Goal: Task Accomplishment & Management: Manage account settings

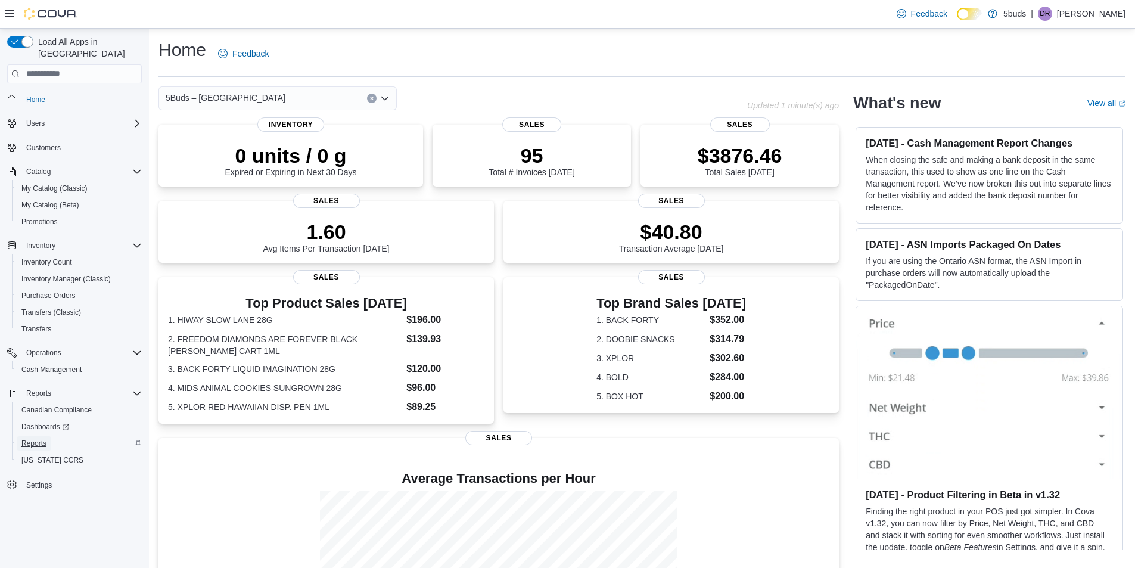
click at [35, 436] on span "Reports" at bounding box center [33, 443] width 25 height 14
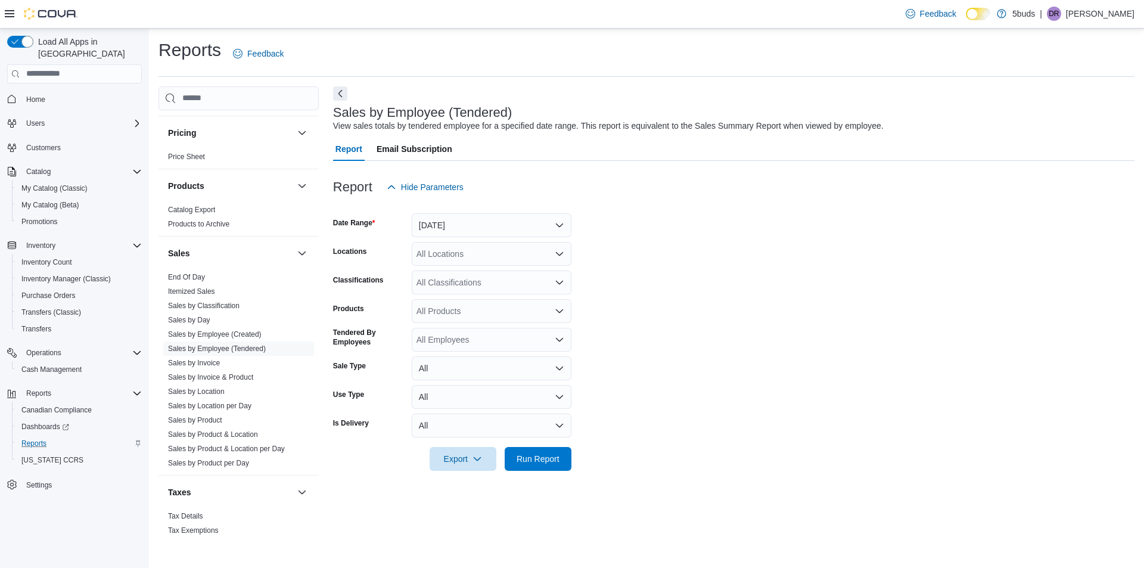
scroll to position [861, 0]
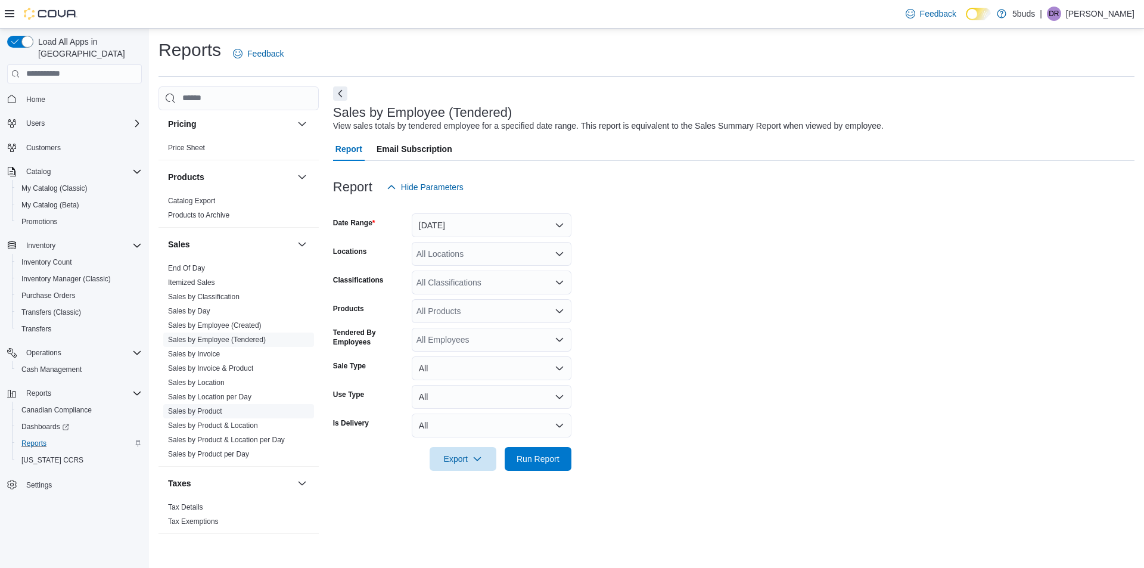
click at [210, 407] on link "Sales by Product" at bounding box center [195, 411] width 54 height 8
click at [481, 225] on button "[DATE]" at bounding box center [492, 225] width 160 height 24
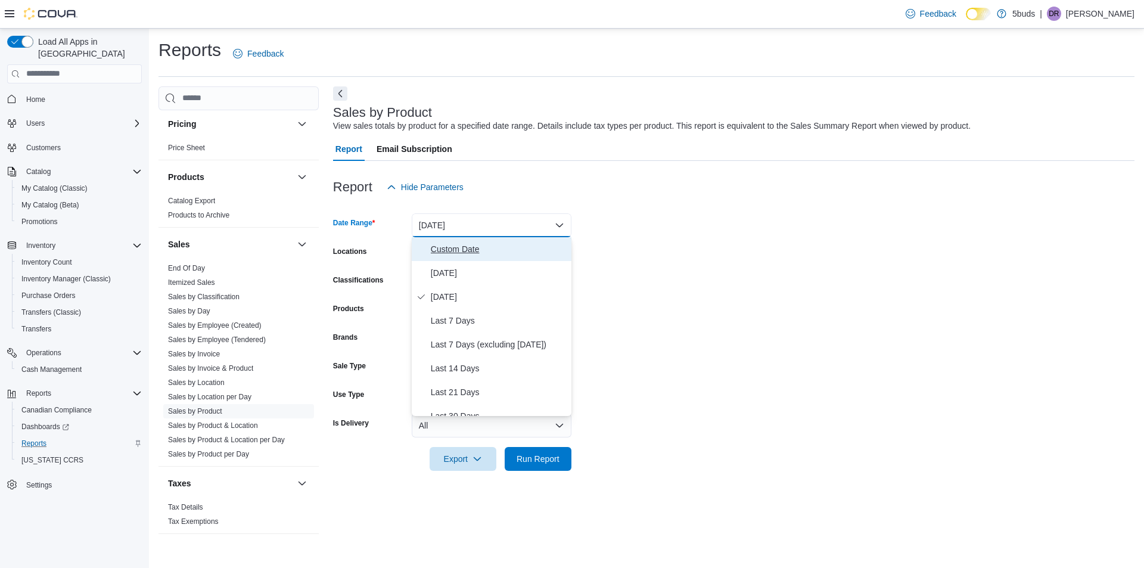
click at [475, 247] on span "Custom Date" at bounding box center [499, 249] width 136 height 14
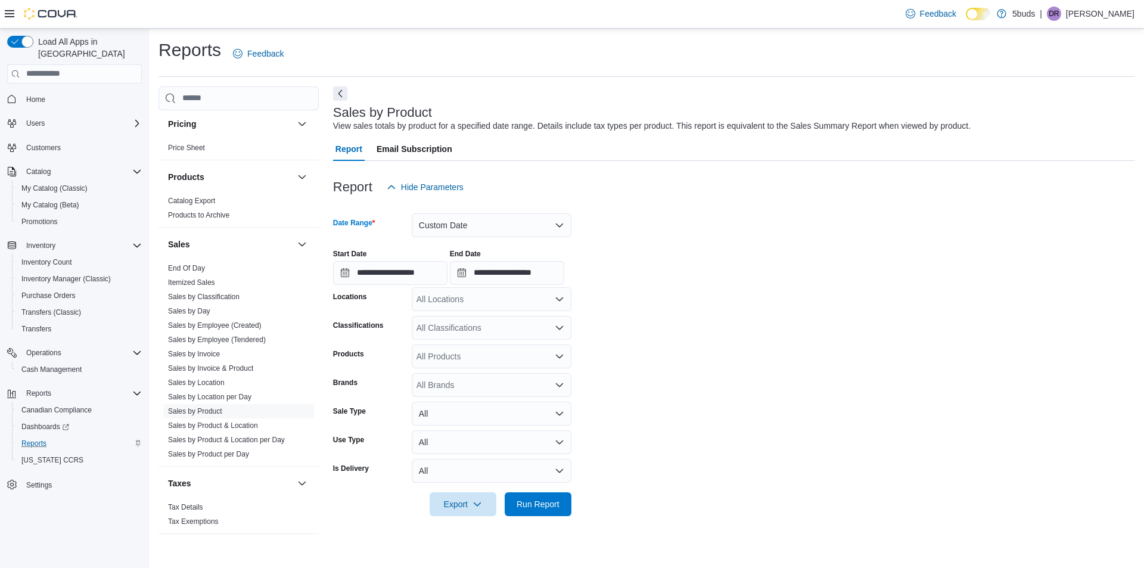
click at [493, 296] on div "All Locations" at bounding box center [492, 299] width 160 height 24
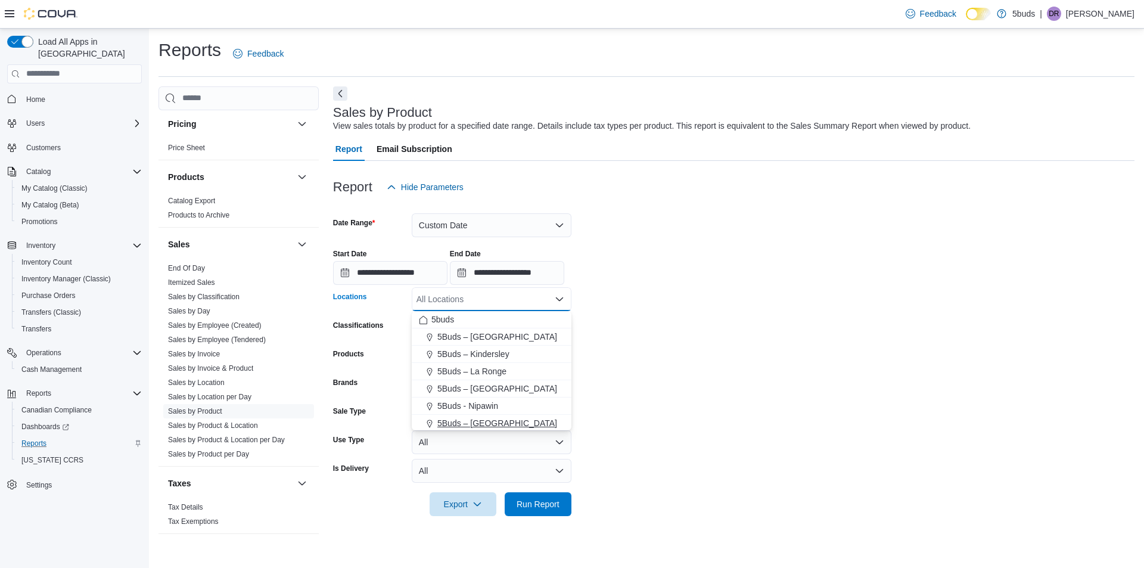
click at [513, 419] on span "5Buds – [GEOGRAPHIC_DATA]" at bounding box center [497, 423] width 120 height 12
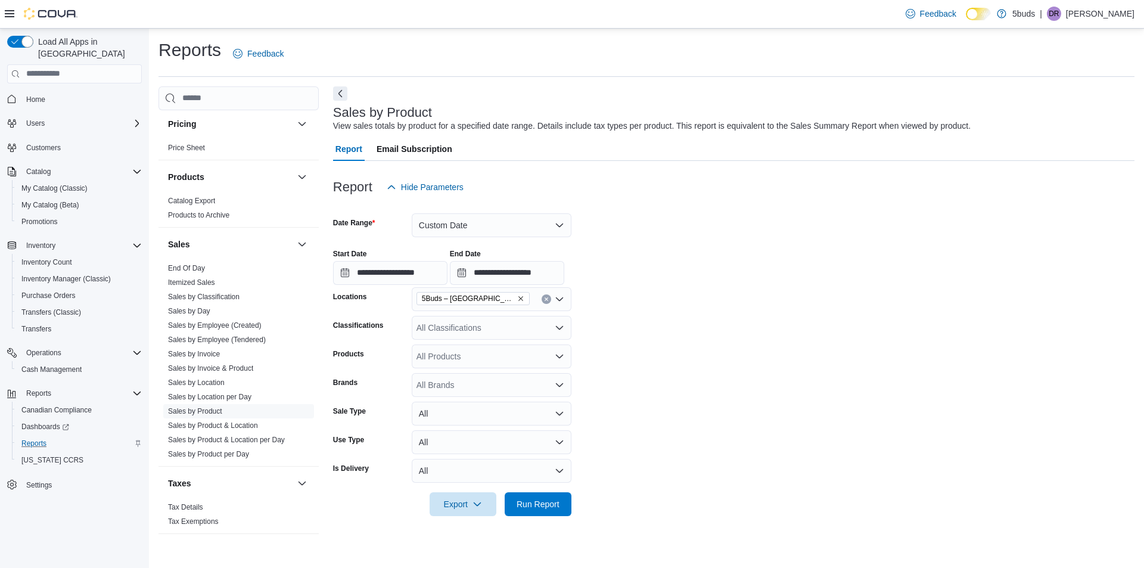
click at [715, 422] on form "**********" at bounding box center [733, 357] width 801 height 317
click at [535, 503] on span "Run Report" at bounding box center [537, 503] width 43 height 12
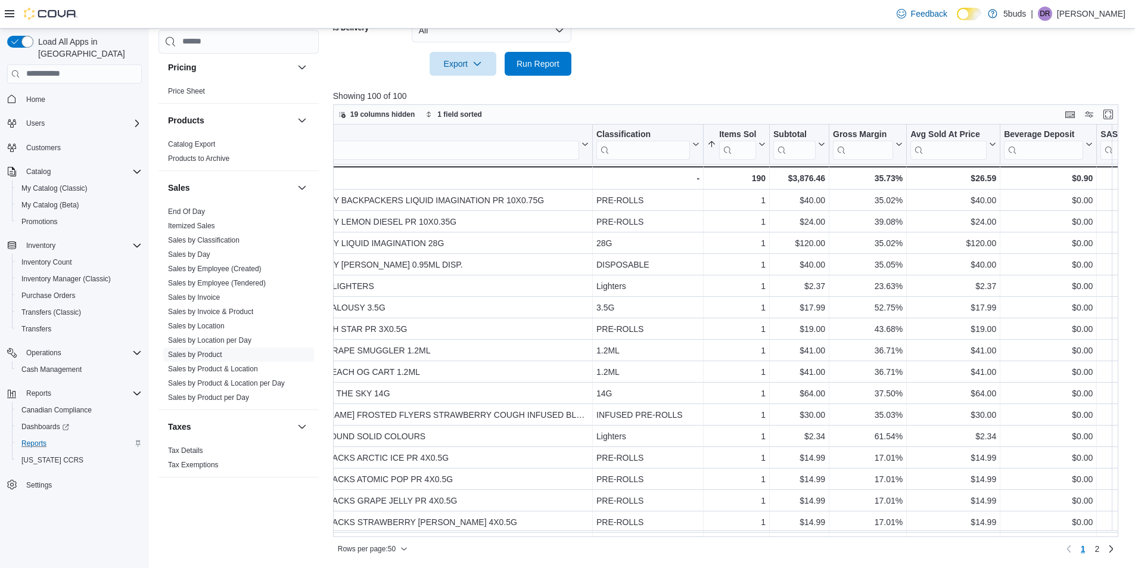
scroll to position [0, 54]
click at [379, 110] on span "19 columns hidden" at bounding box center [382, 115] width 65 height 10
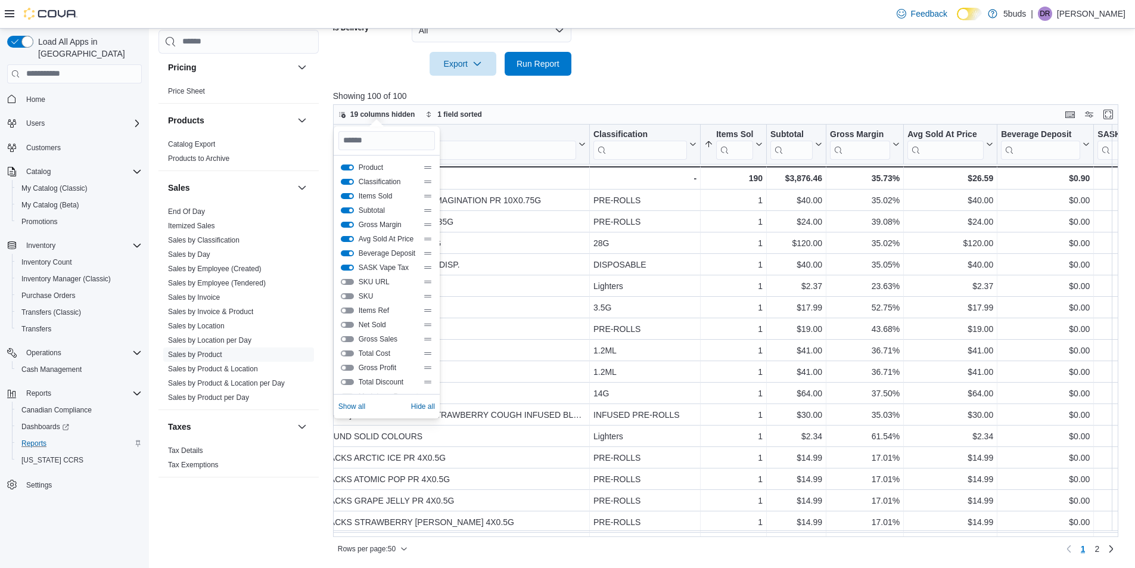
click at [351, 253] on button "Beverage Deposit" at bounding box center [347, 253] width 13 height 6
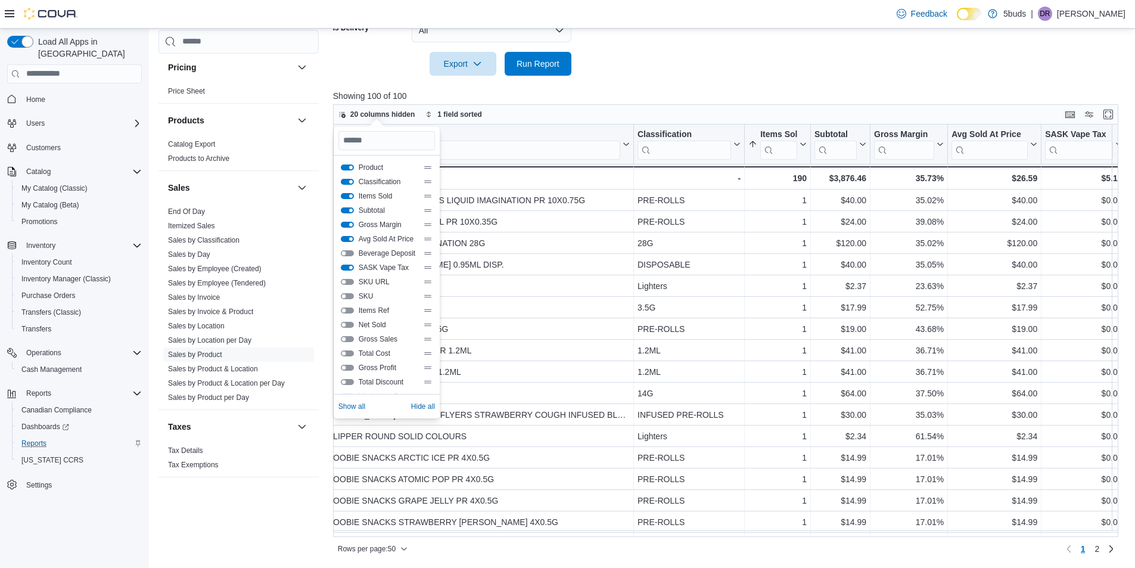
scroll to position [0, 16]
click at [349, 266] on button "SASK Vape Tax" at bounding box center [347, 267] width 13 height 6
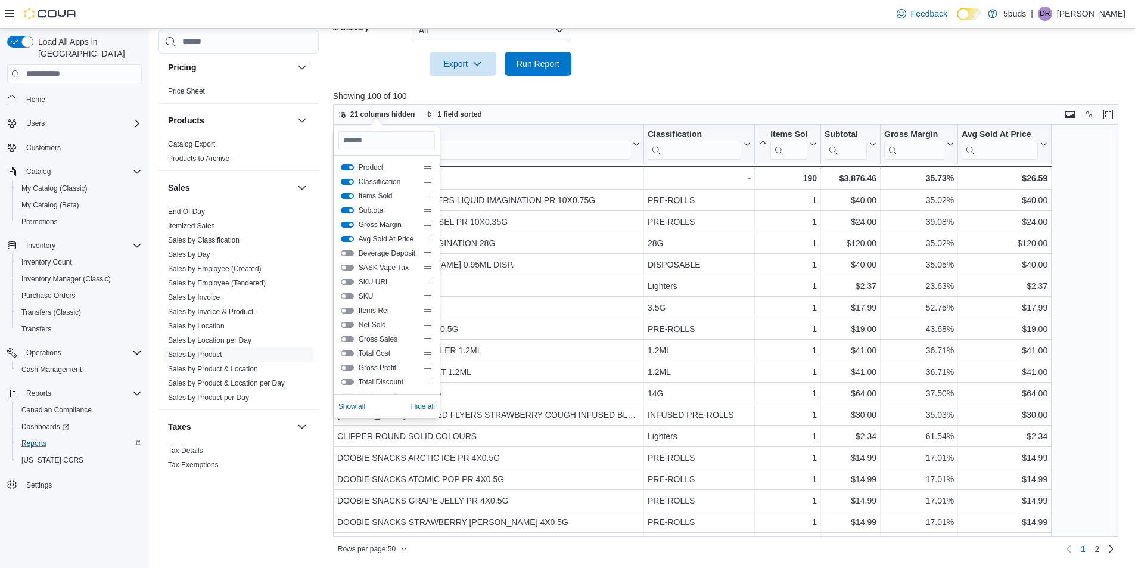
scroll to position [0, 0]
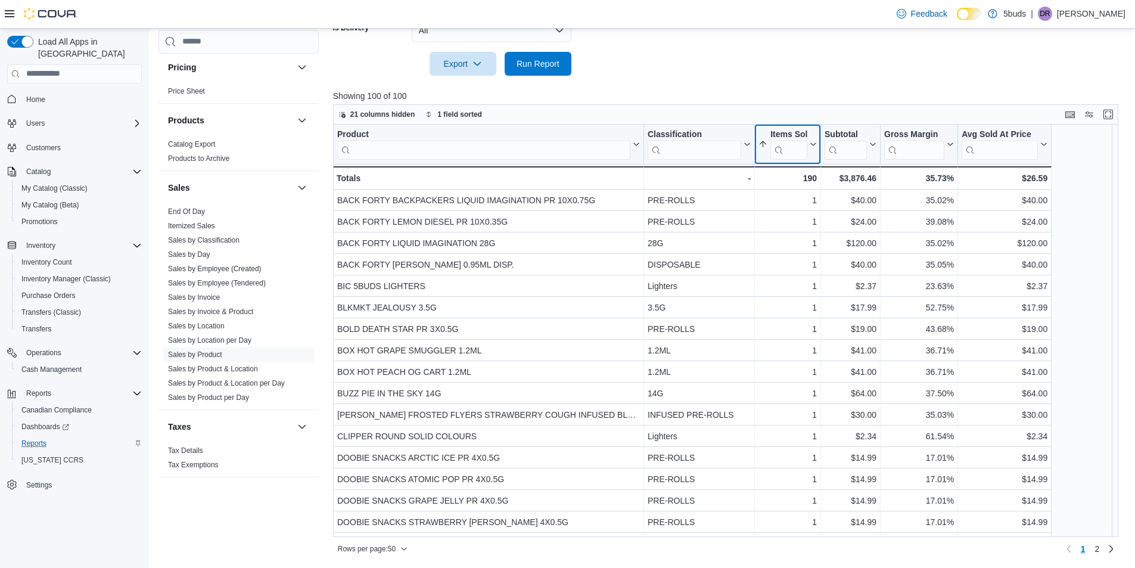
click at [813, 145] on icon at bounding box center [812, 143] width 5 height 3
click at [806, 201] on span "Sort High-Low" at bounding box center [795, 204] width 45 height 10
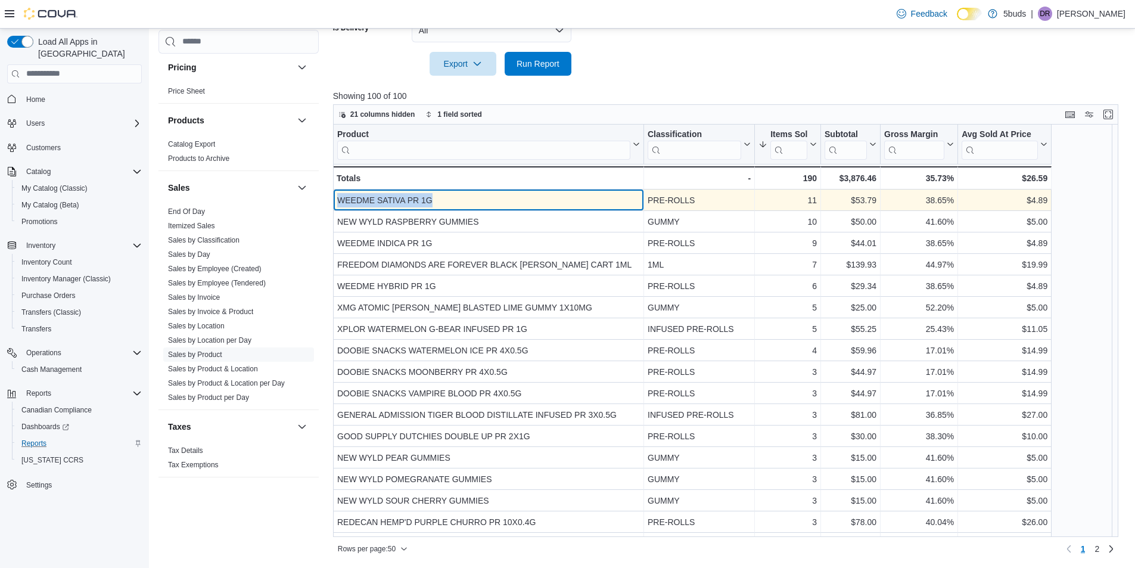
drag, startPoint x: 337, startPoint y: 200, endPoint x: 437, endPoint y: 200, distance: 100.1
click at [437, 200] on div "WEEDME SATIVA PR 1G" at bounding box center [488, 200] width 303 height 14
copy div "WEEDME SATIVA PR 1G"
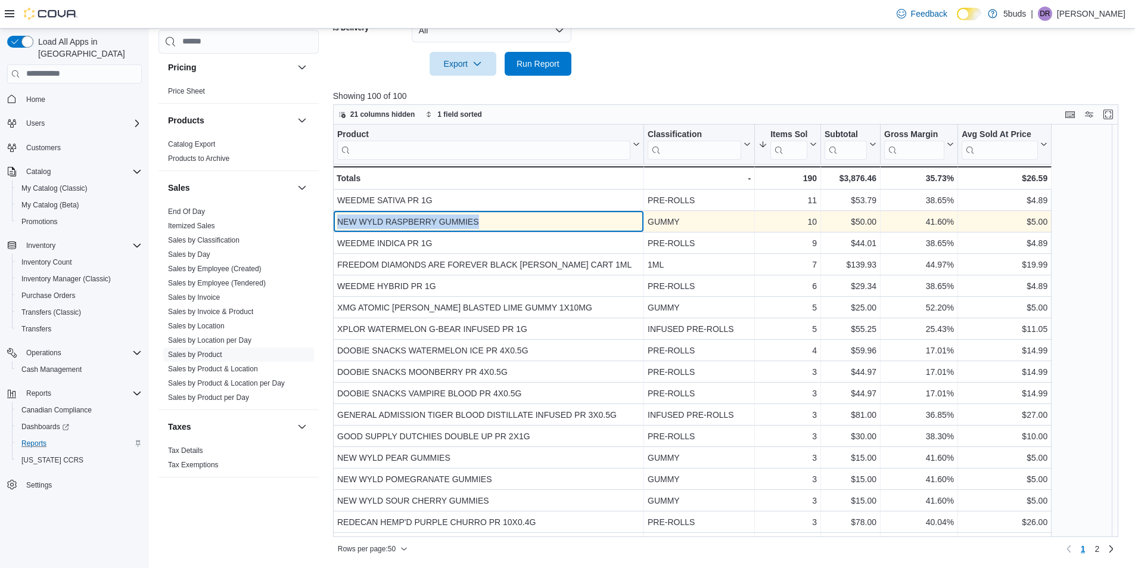
drag, startPoint x: 338, startPoint y: 220, endPoint x: 491, endPoint y: 229, distance: 153.4
click at [491, 229] on div "NEW WYLD RASPBERRY GUMMIES - Product, column 1, row 2" at bounding box center [488, 221] width 311 height 21
copy div "NEW WYLD RASPBERRY GUMMIES"
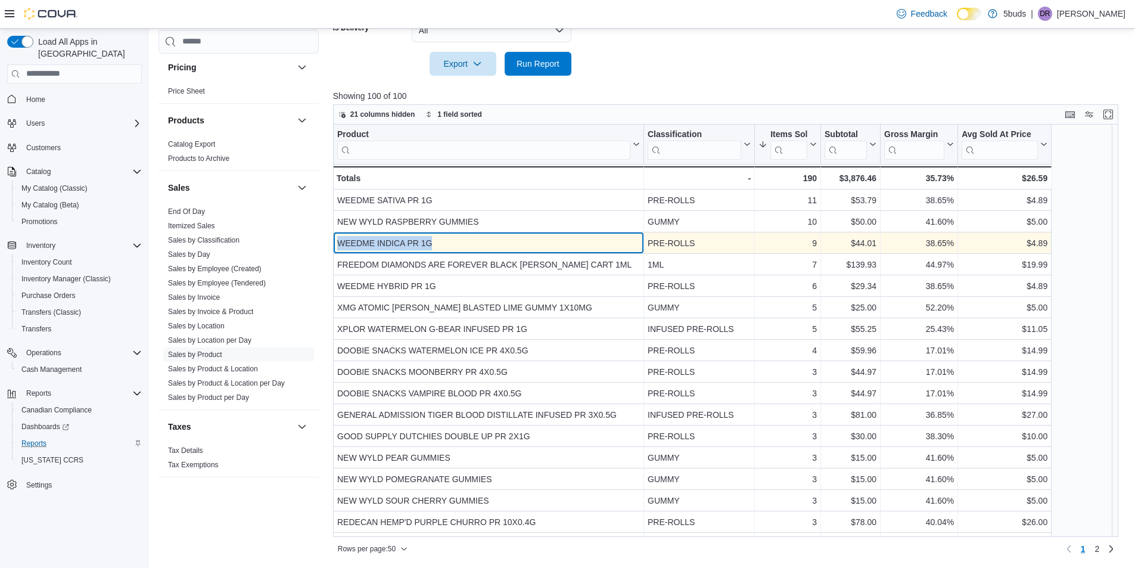
drag, startPoint x: 338, startPoint y: 242, endPoint x: 431, endPoint y: 241, distance: 92.9
click at [431, 241] on div "WEEDME INDICA PR 1G" at bounding box center [488, 243] width 303 height 14
copy div "WEEDME INDICA PR 1G"
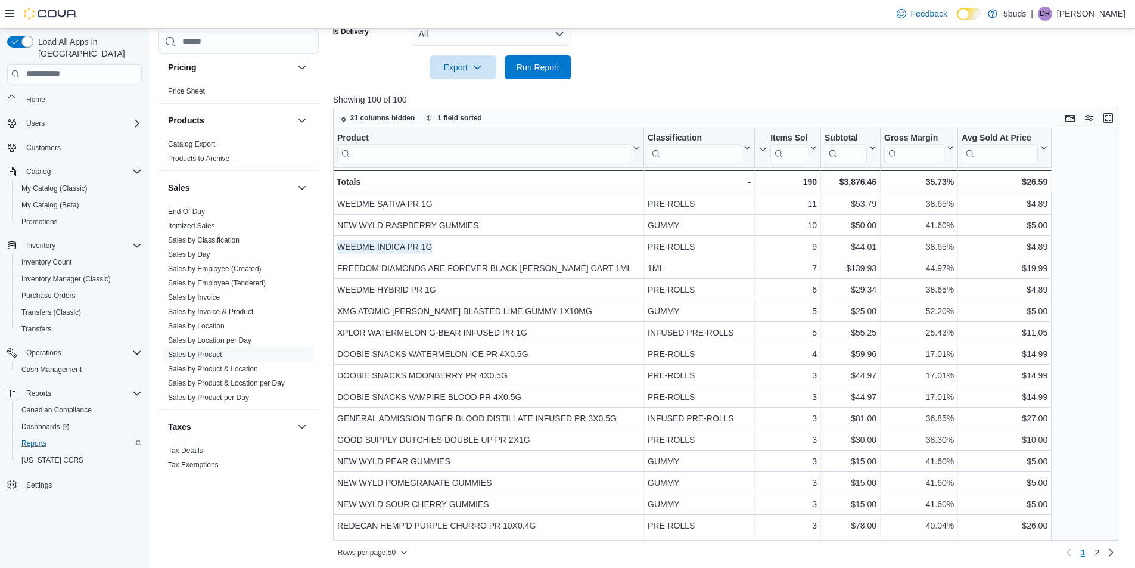
scroll to position [844, 0]
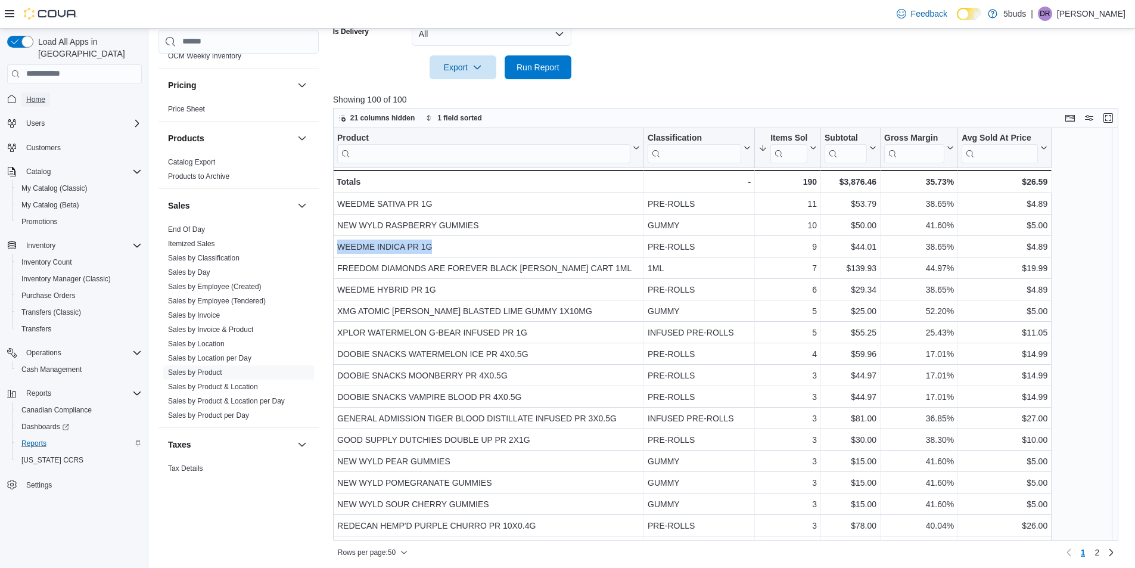
click at [24, 92] on link "Home" at bounding box center [35, 99] width 29 height 14
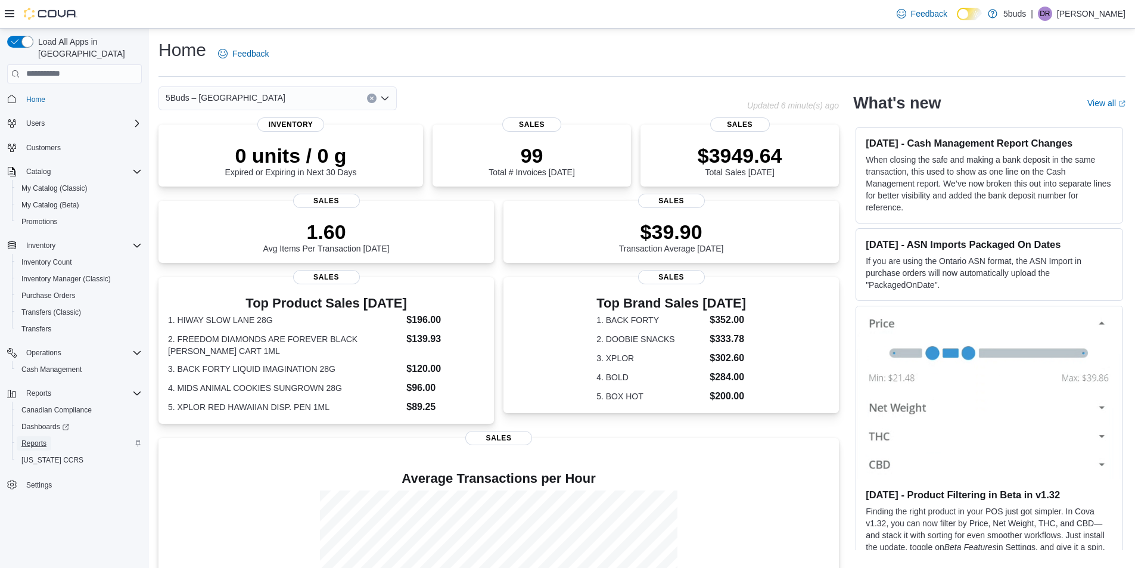
click at [34, 438] on span "Reports" at bounding box center [33, 443] width 25 height 10
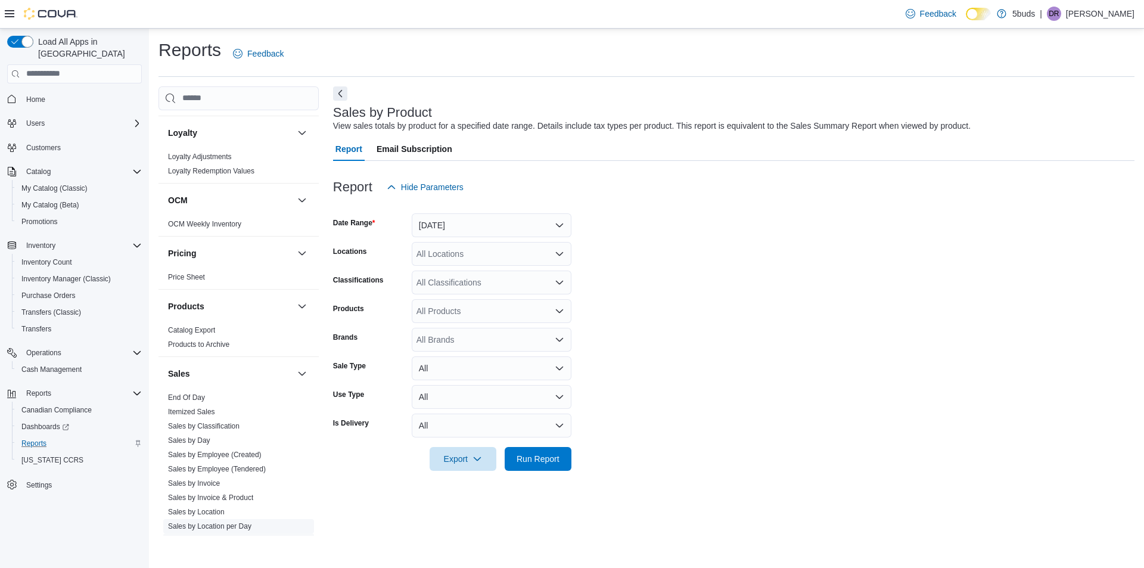
scroll to position [834, 0]
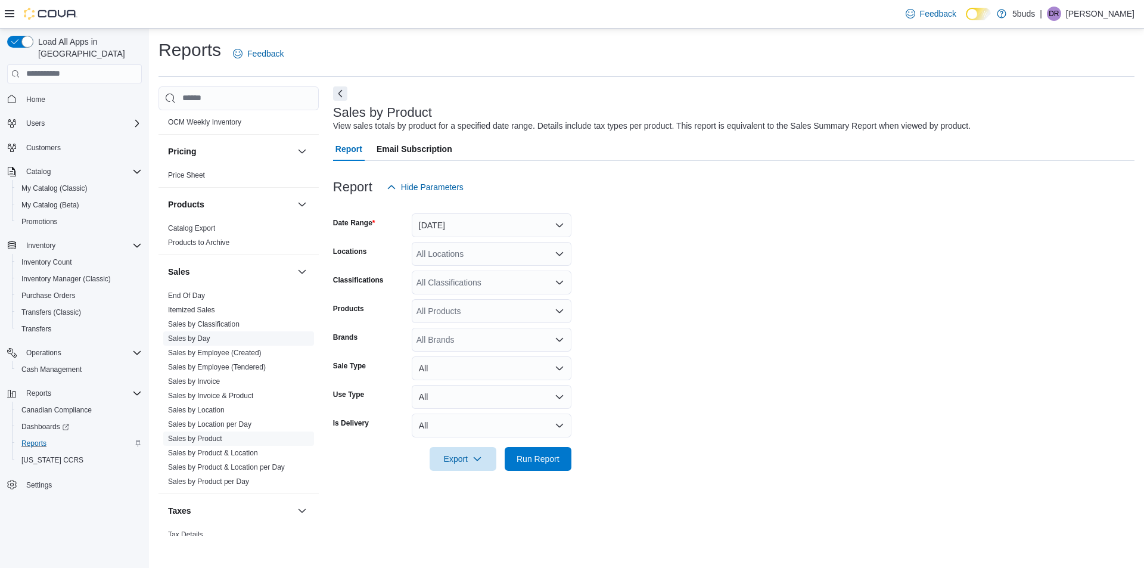
click at [204, 334] on link "Sales by Day" at bounding box center [189, 338] width 42 height 8
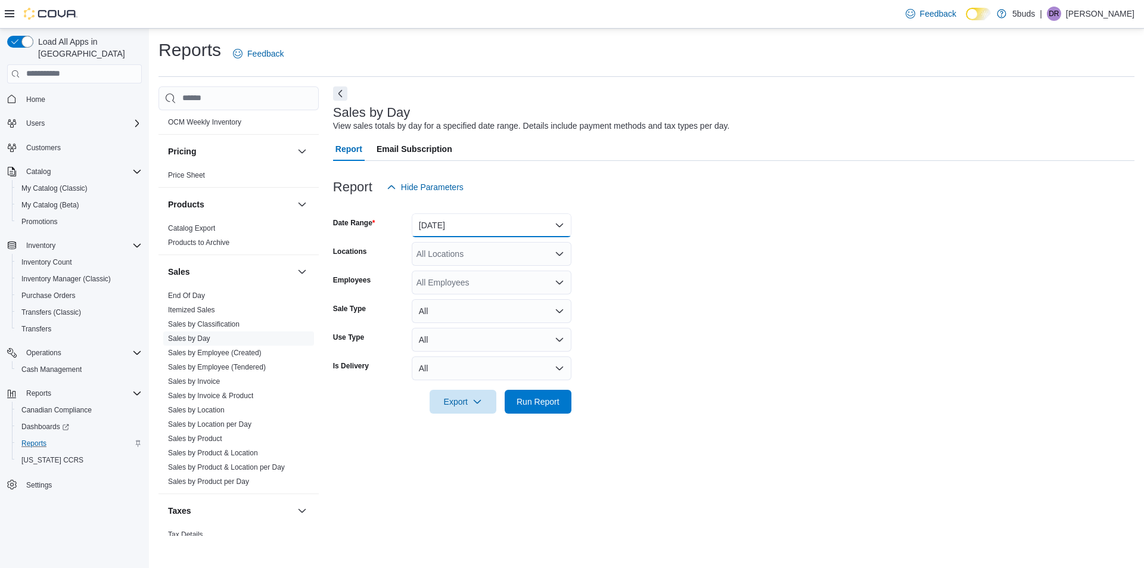
click at [485, 221] on button "[DATE]" at bounding box center [492, 225] width 160 height 24
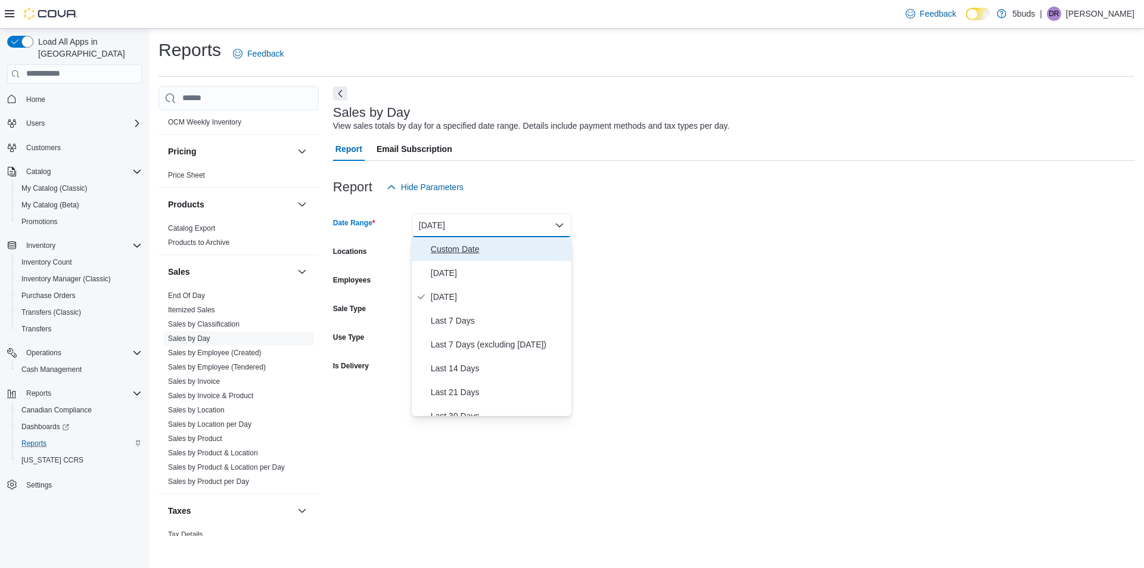
click at [467, 244] on span "Custom Date" at bounding box center [499, 249] width 136 height 14
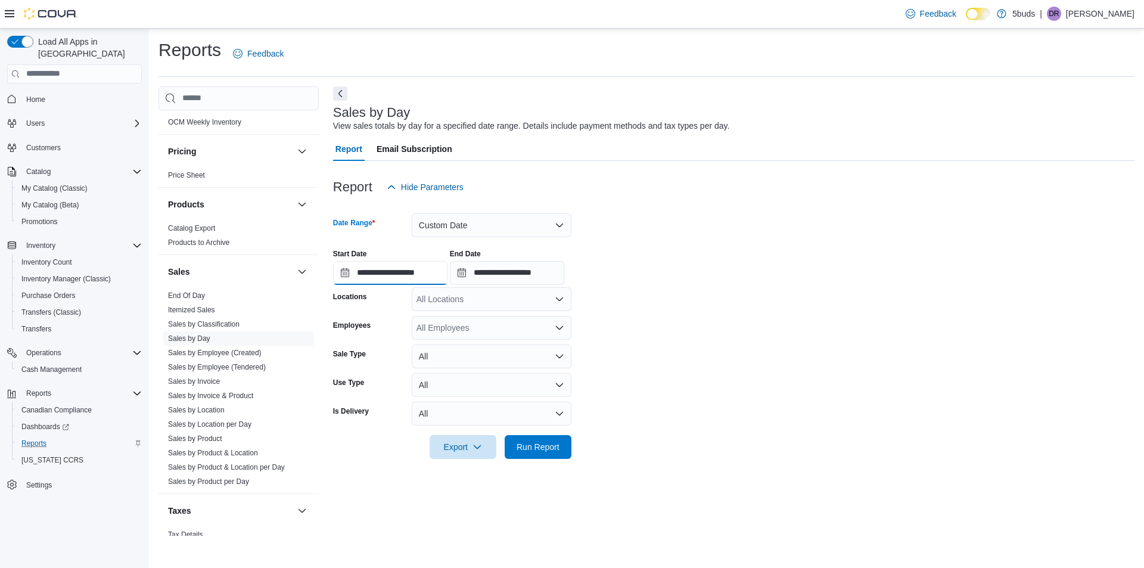
click at [399, 262] on input "**********" at bounding box center [390, 273] width 114 height 24
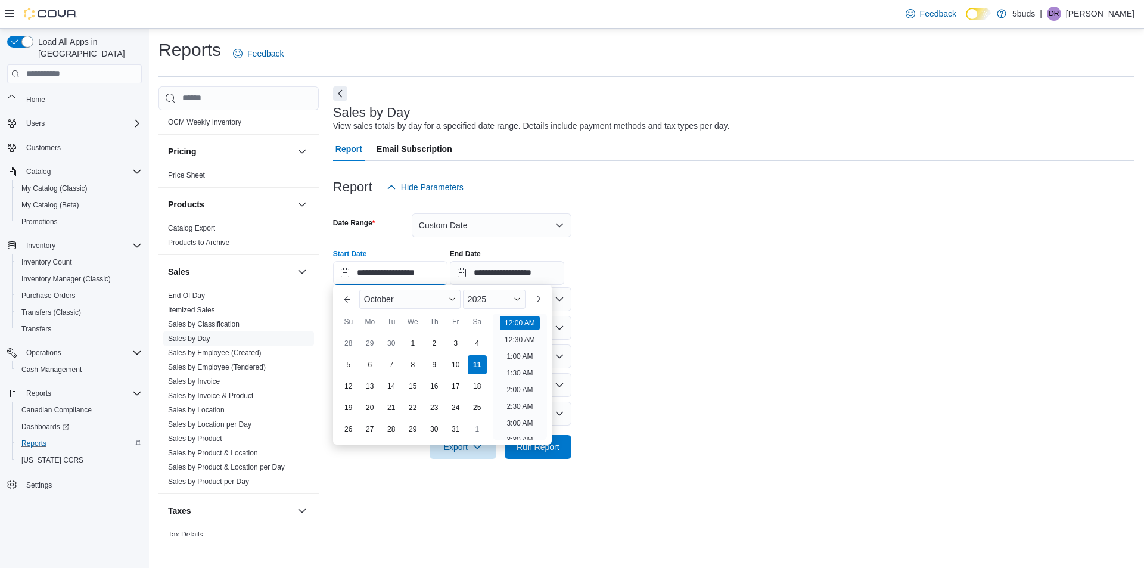
scroll to position [37, 0]
click at [410, 339] on div "1" at bounding box center [412, 342] width 21 height 21
type input "**********"
click at [765, 338] on form "**********" at bounding box center [733, 329] width 801 height 260
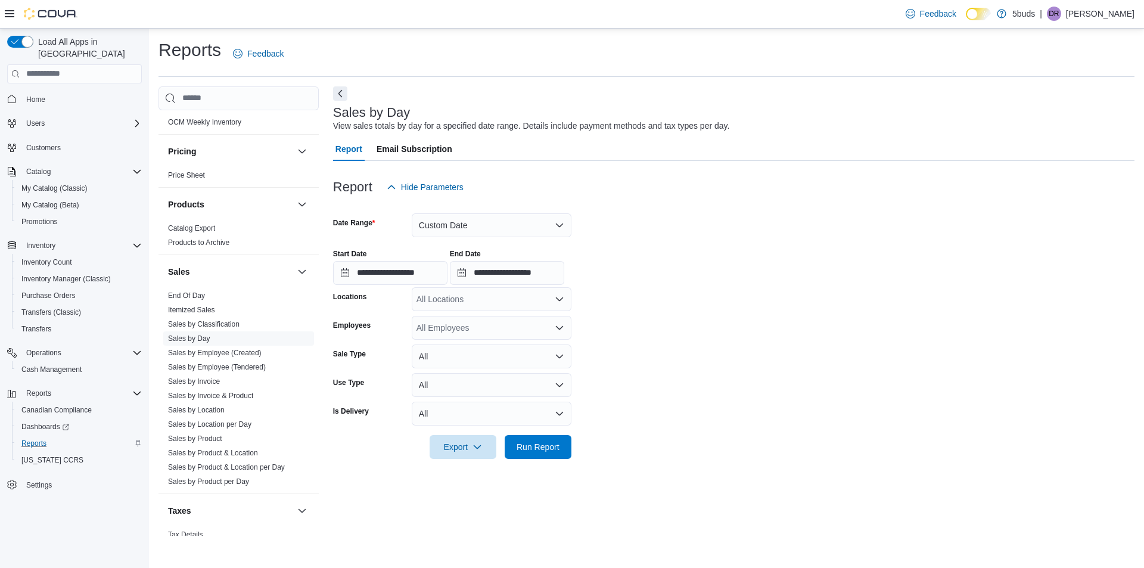
click at [474, 298] on div "All Locations" at bounding box center [492, 299] width 160 height 24
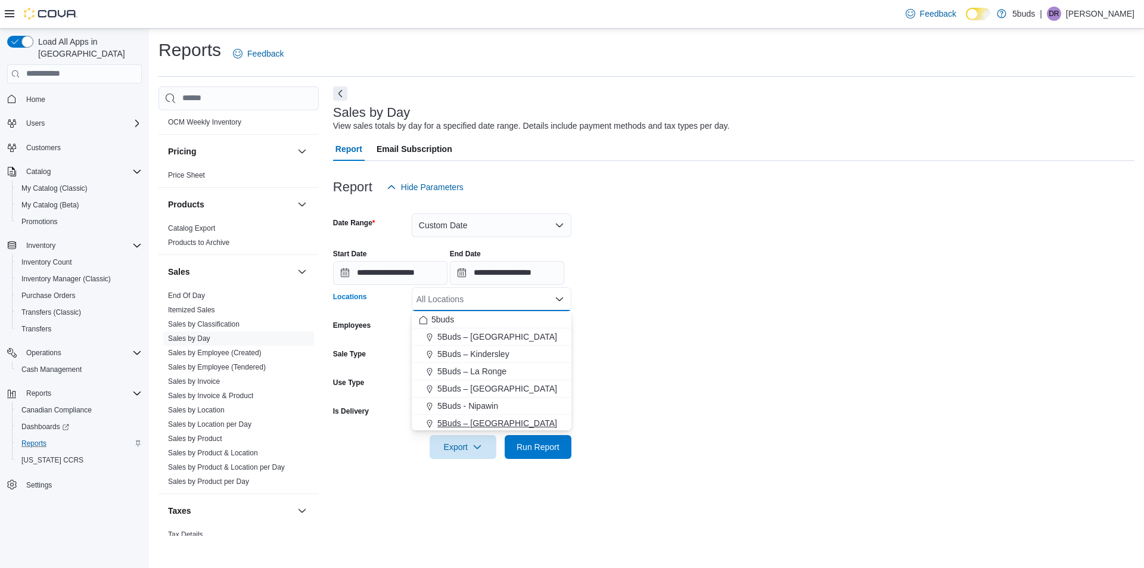
click at [513, 417] on span "5Buds – [GEOGRAPHIC_DATA]" at bounding box center [497, 423] width 120 height 12
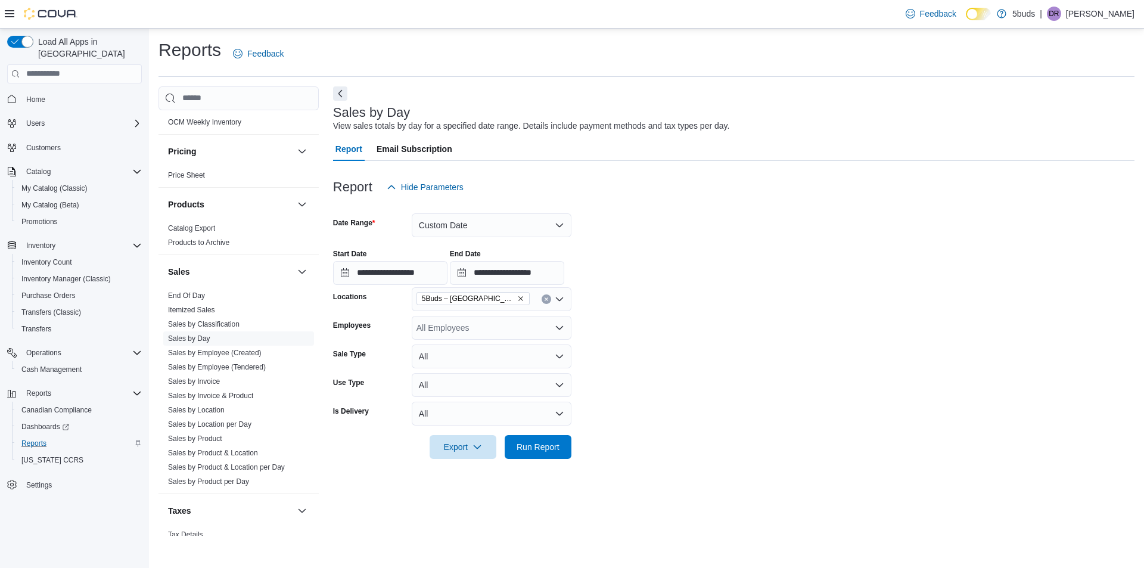
click at [681, 418] on form "**********" at bounding box center [733, 329] width 801 height 260
click at [549, 436] on span "Run Report" at bounding box center [538, 446] width 52 height 24
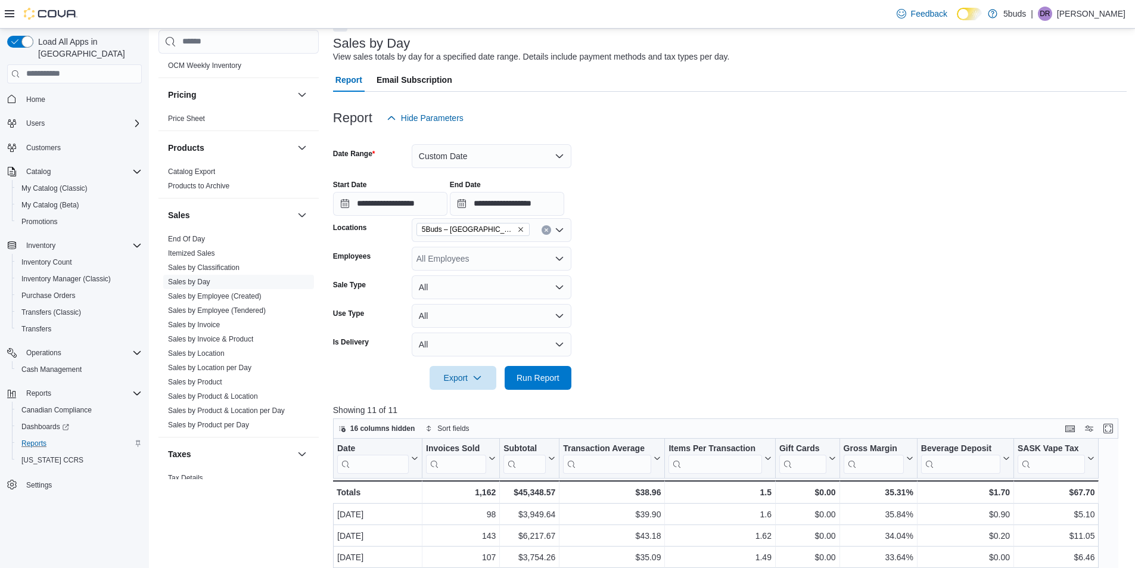
scroll to position [179, 0]
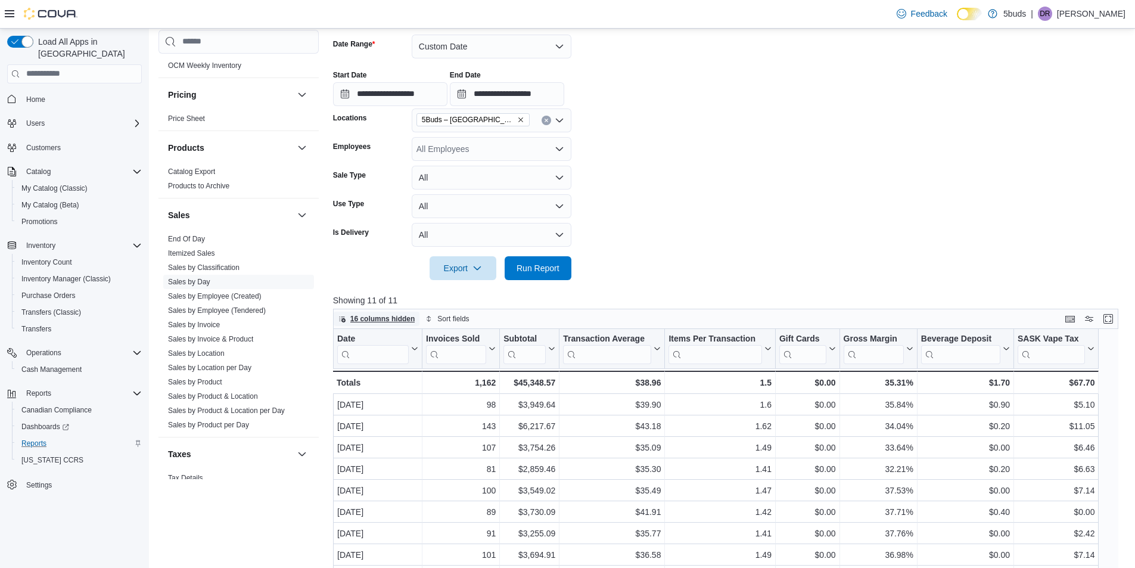
click at [396, 321] on span "16 columns hidden" at bounding box center [382, 319] width 65 height 10
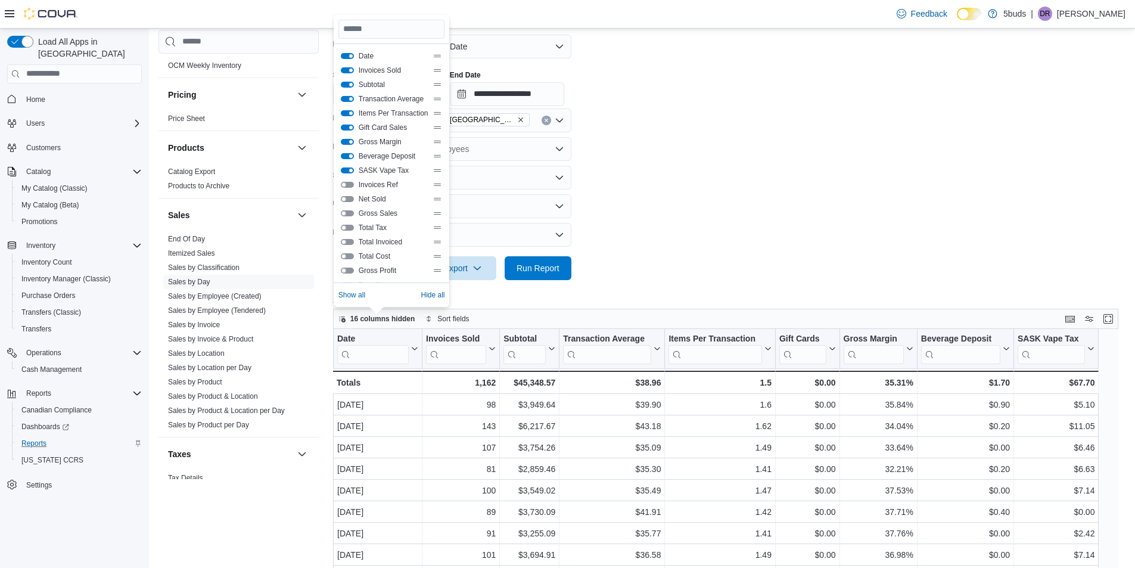
click at [350, 156] on button "Beverage Deposit" at bounding box center [347, 156] width 13 height 6
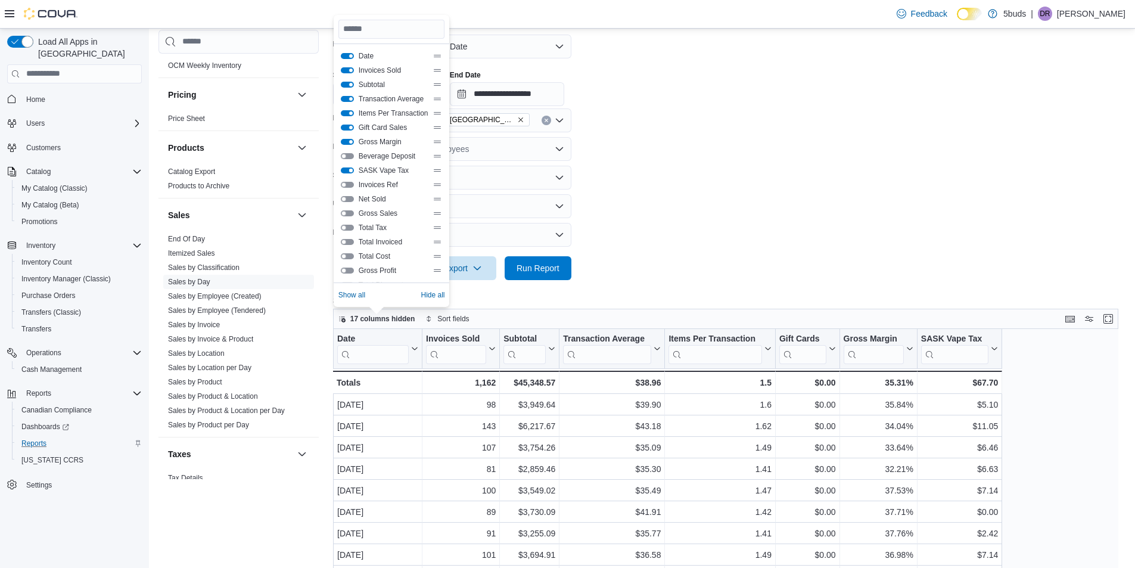
click at [349, 170] on button "SASK Vape Tax" at bounding box center [347, 170] width 13 height 6
click at [841, 208] on form "**********" at bounding box center [729, 150] width 793 height 260
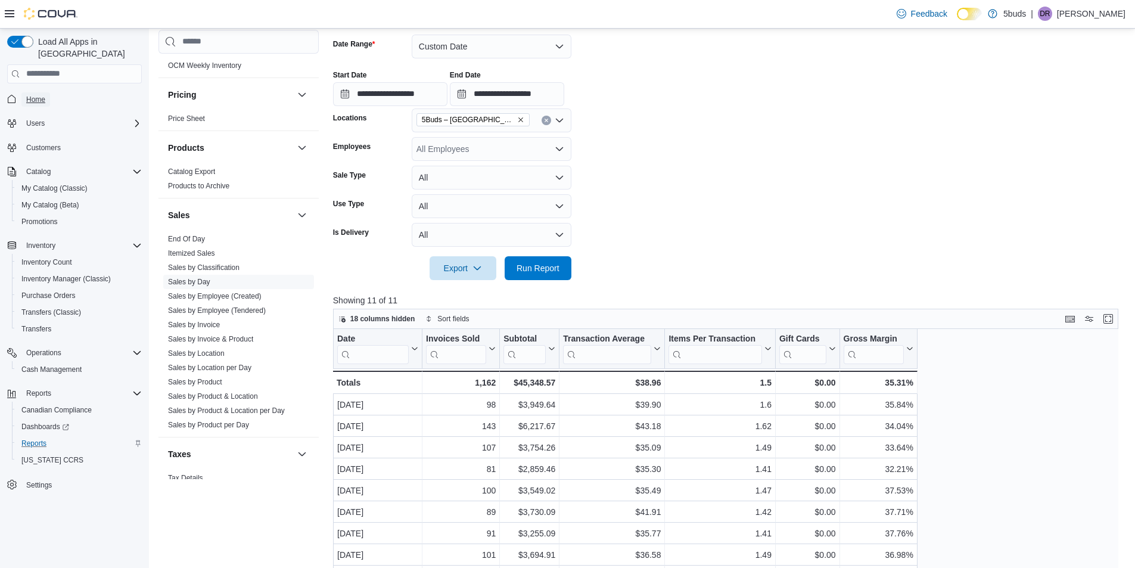
click at [32, 95] on span "Home" at bounding box center [35, 100] width 19 height 10
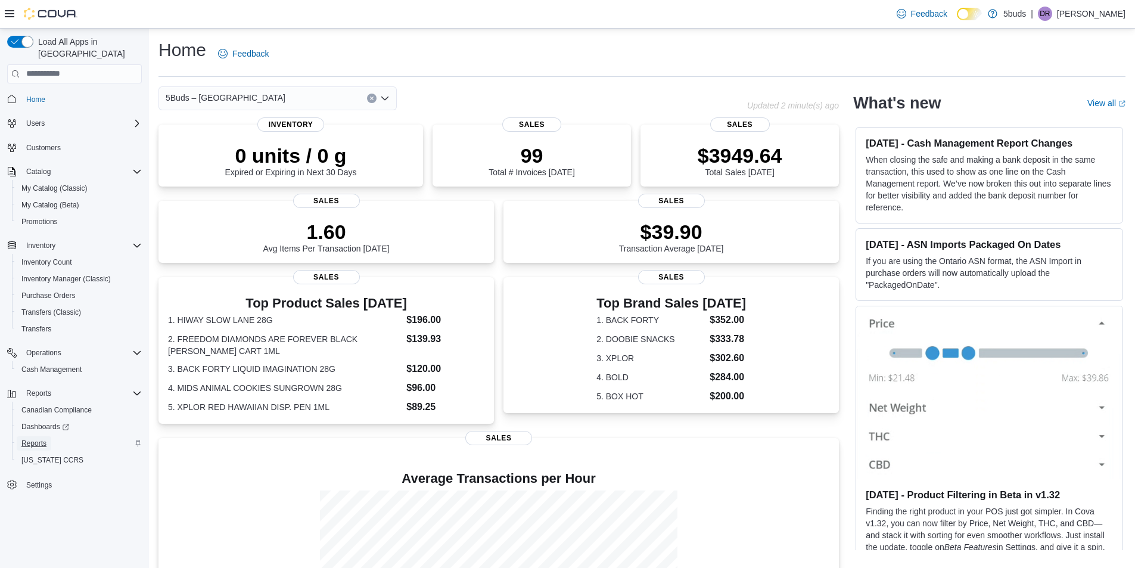
click at [41, 438] on span "Reports" at bounding box center [33, 443] width 25 height 10
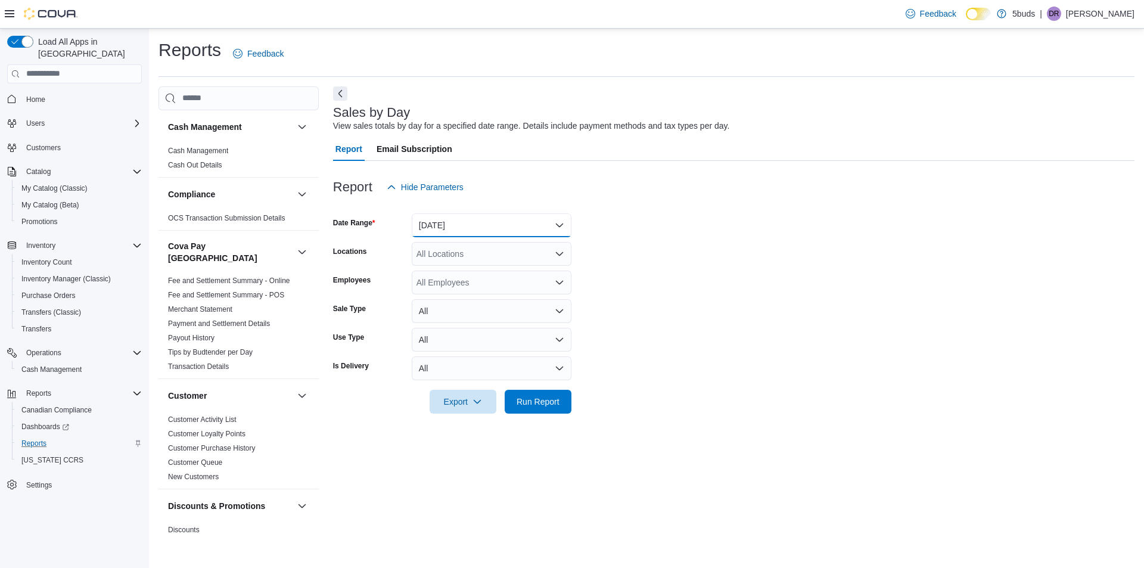
click at [466, 224] on button "[DATE]" at bounding box center [492, 225] width 160 height 24
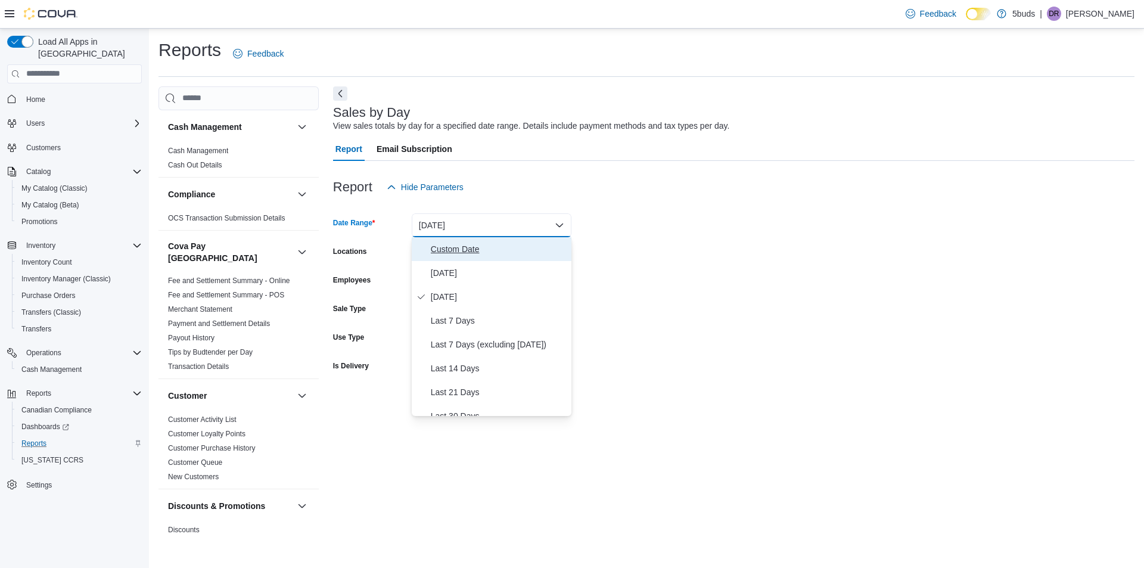
click at [459, 248] on span "Custom Date" at bounding box center [499, 249] width 136 height 14
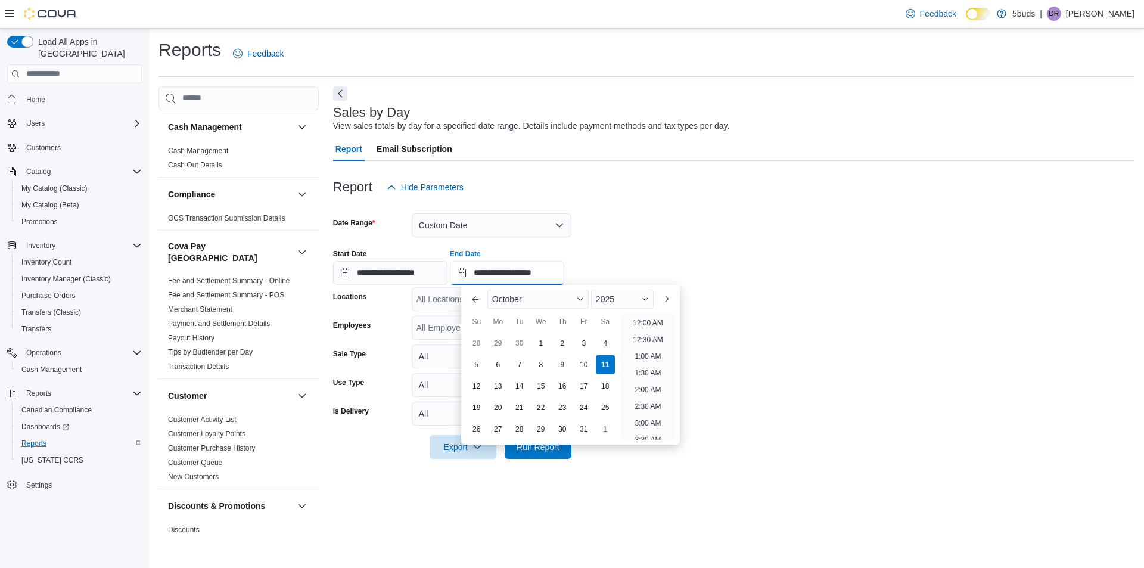
click at [564, 269] on input "**********" at bounding box center [507, 273] width 114 height 24
click at [656, 409] on li "11:00 PM" at bounding box center [648, 413] width 40 height 14
type input "**********"
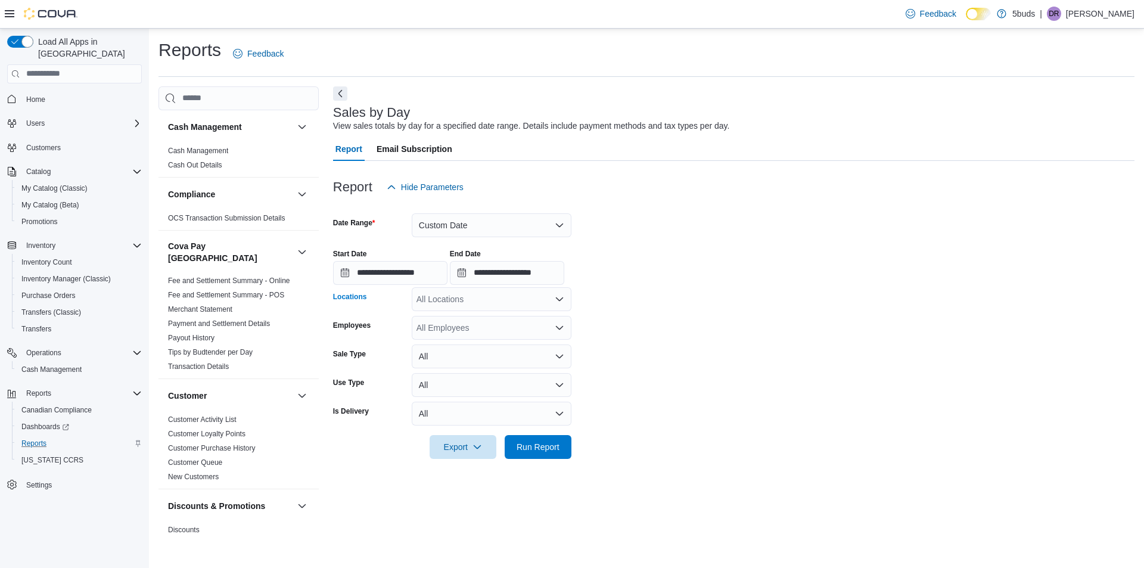
click at [506, 296] on div "All Locations" at bounding box center [492, 299] width 160 height 24
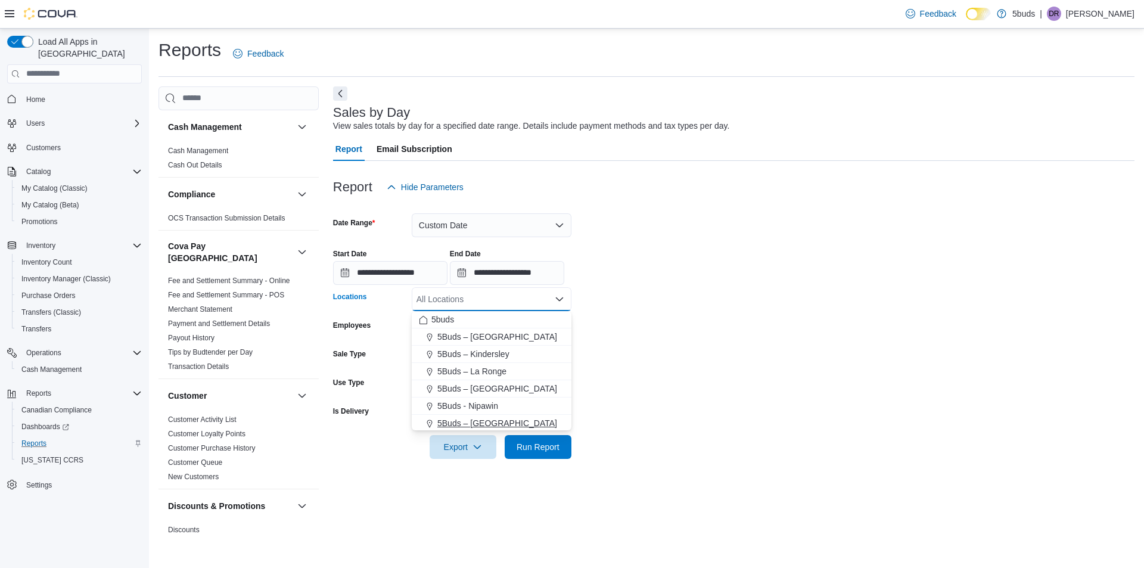
click at [517, 420] on span "5Buds – [GEOGRAPHIC_DATA]" at bounding box center [497, 423] width 120 height 12
click at [646, 418] on form "**********" at bounding box center [733, 329] width 801 height 260
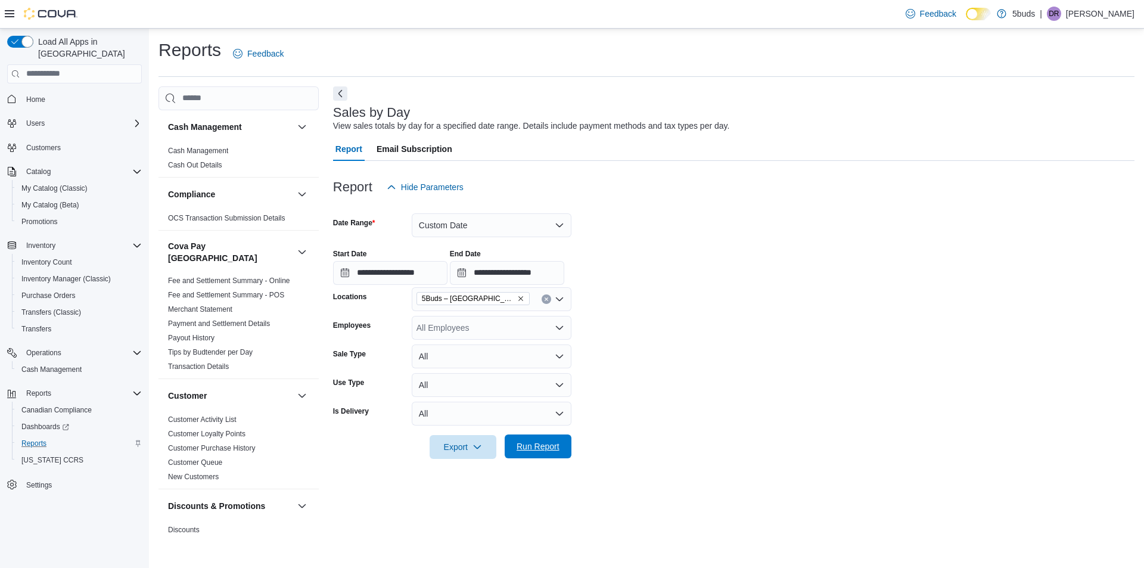
click at [541, 450] on span "Run Report" at bounding box center [537, 446] width 43 height 12
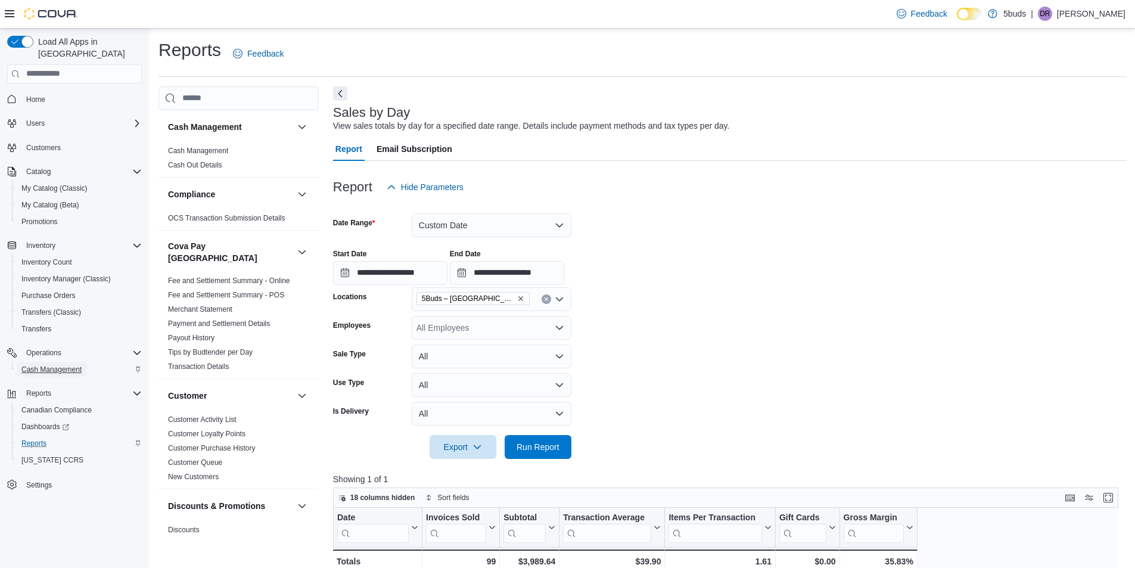
click at [49, 363] on span "Cash Management" at bounding box center [51, 369] width 60 height 14
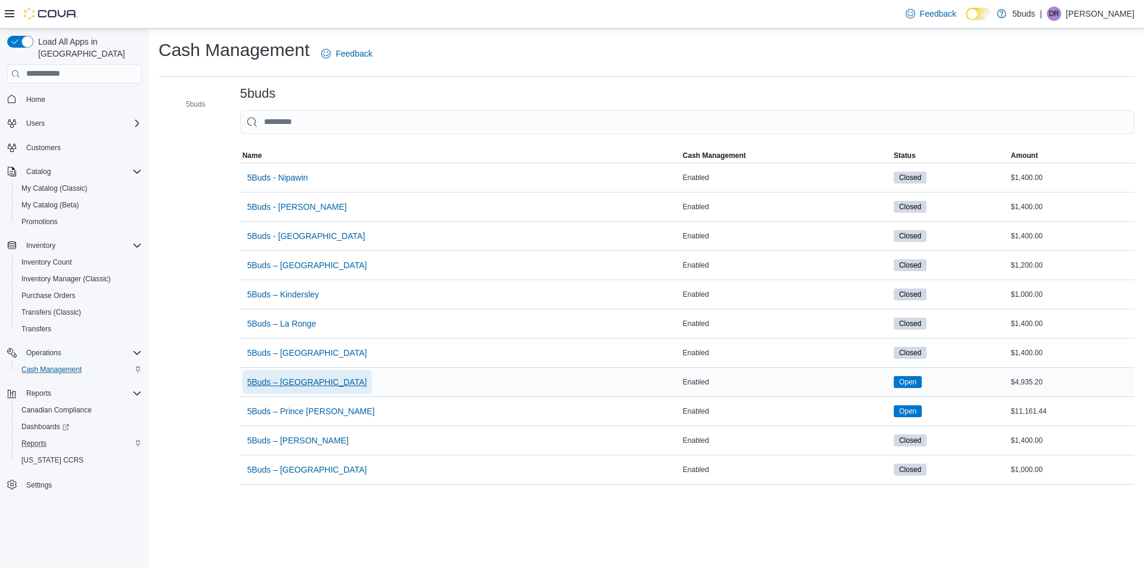
click at [320, 379] on span "5Buds – [GEOGRAPHIC_DATA]" at bounding box center [307, 382] width 120 height 12
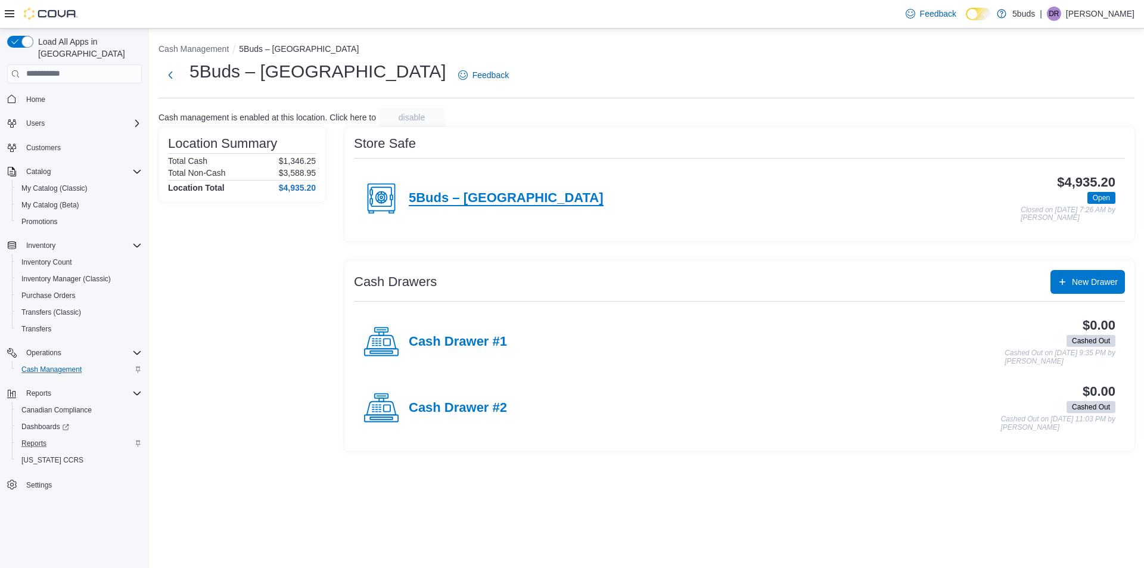
click at [499, 194] on h4 "5Buds – [GEOGRAPHIC_DATA]" at bounding box center [506, 198] width 195 height 15
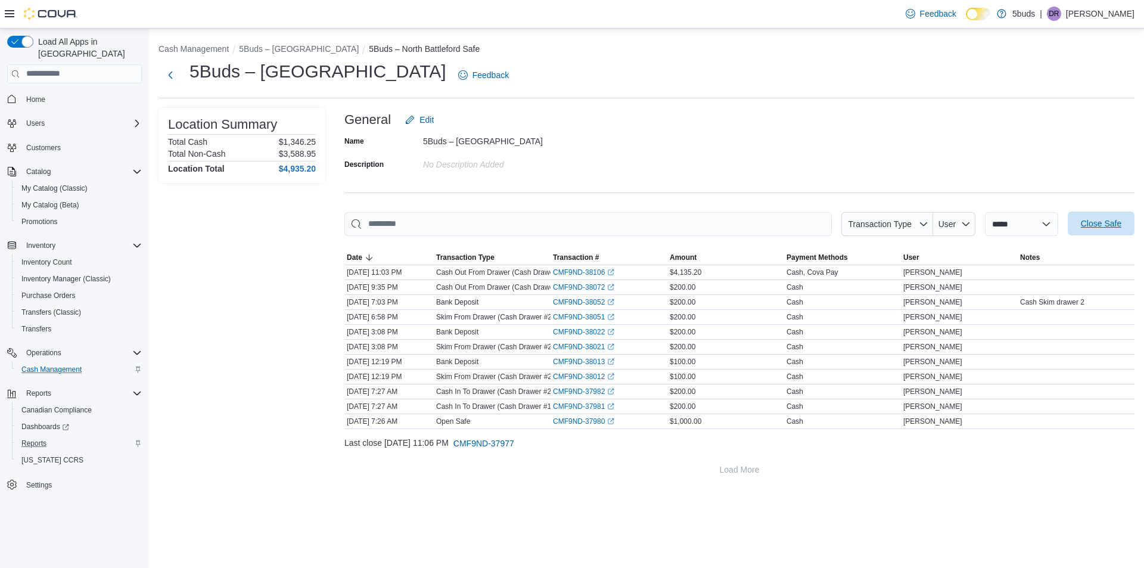
click at [1114, 216] on span "Close Safe" at bounding box center [1101, 223] width 52 height 24
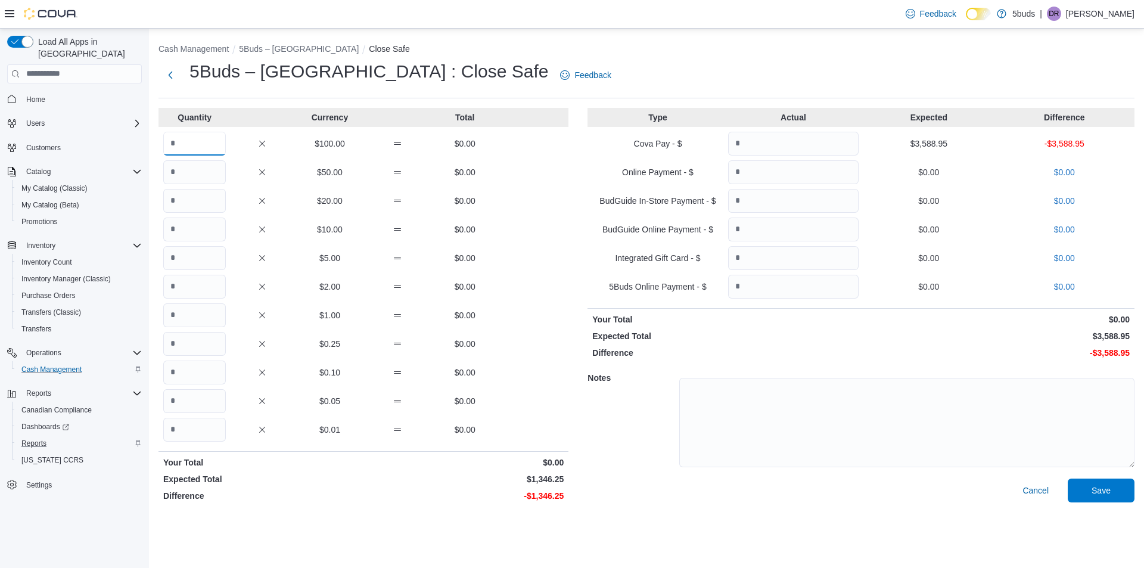
click at [200, 141] on input "Quantity" at bounding box center [194, 144] width 63 height 24
type input "*"
type input "**"
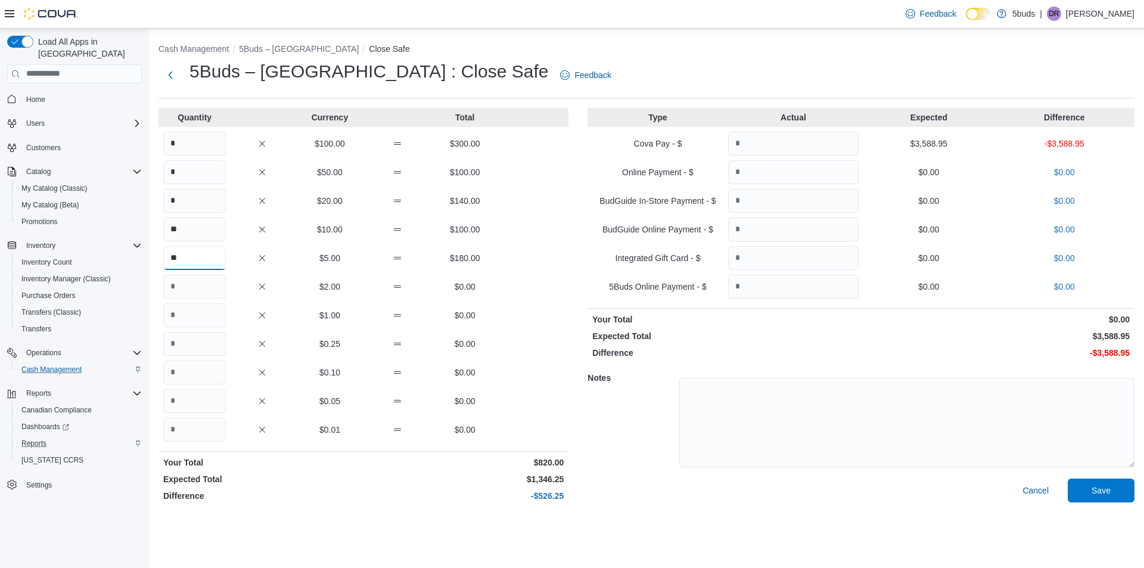
type input "**"
type input "***"
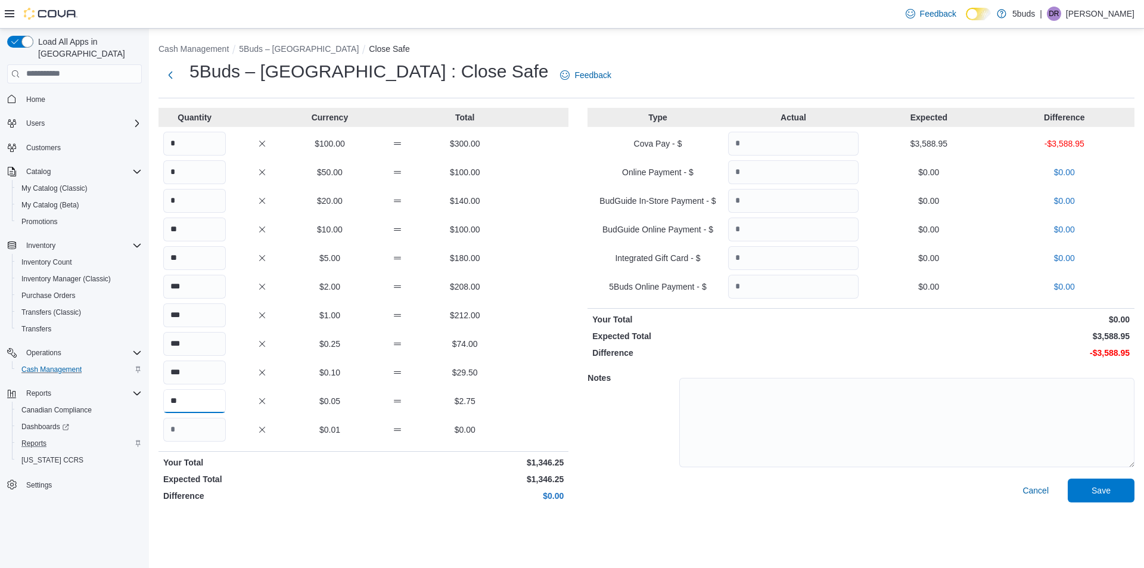
type input "**"
click at [782, 141] on input "Quantity" at bounding box center [793, 144] width 130 height 24
type input "*******"
click at [1115, 489] on span "Save" at bounding box center [1101, 490] width 52 height 24
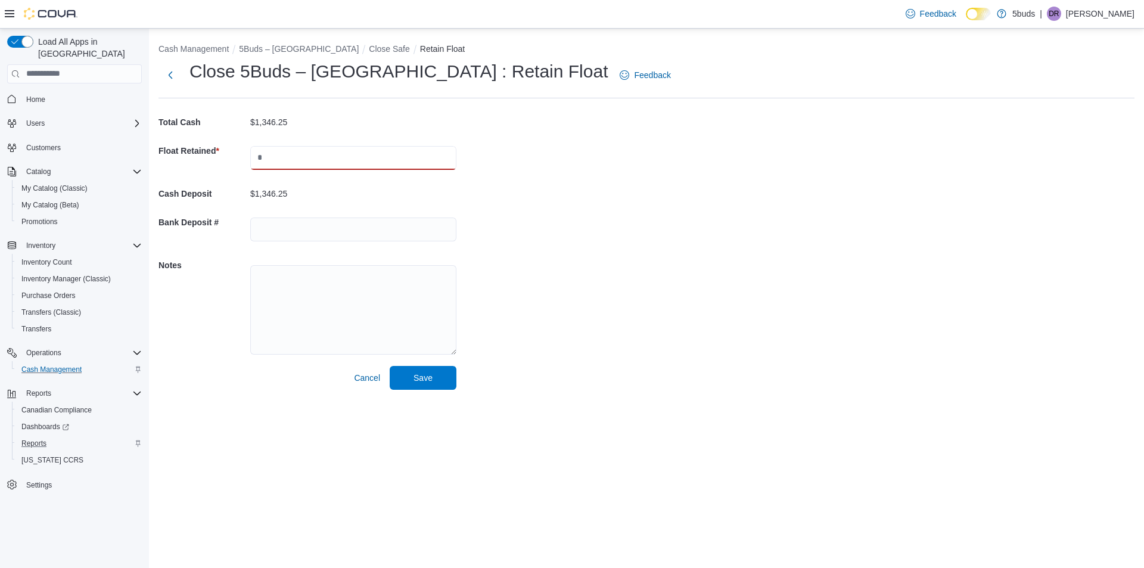
click at [302, 157] on input "text" at bounding box center [353, 158] width 206 height 24
type input "****"
click at [303, 226] on input "text" at bounding box center [353, 229] width 206 height 24
type input "**********"
click at [438, 375] on span "Save" at bounding box center [423, 377] width 52 height 24
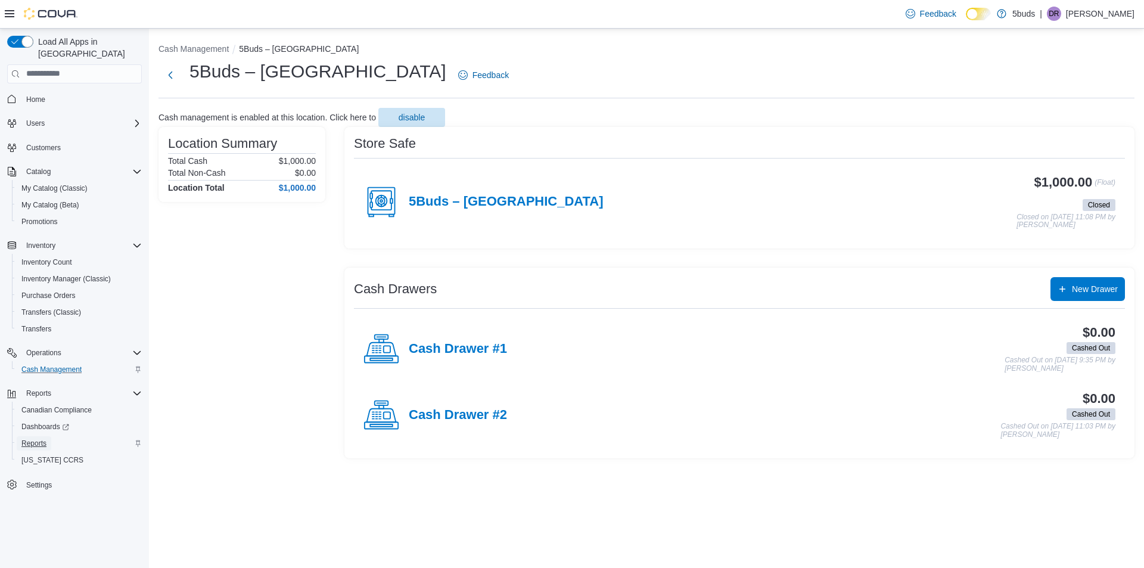
click at [39, 438] on span "Reports" at bounding box center [33, 443] width 25 height 10
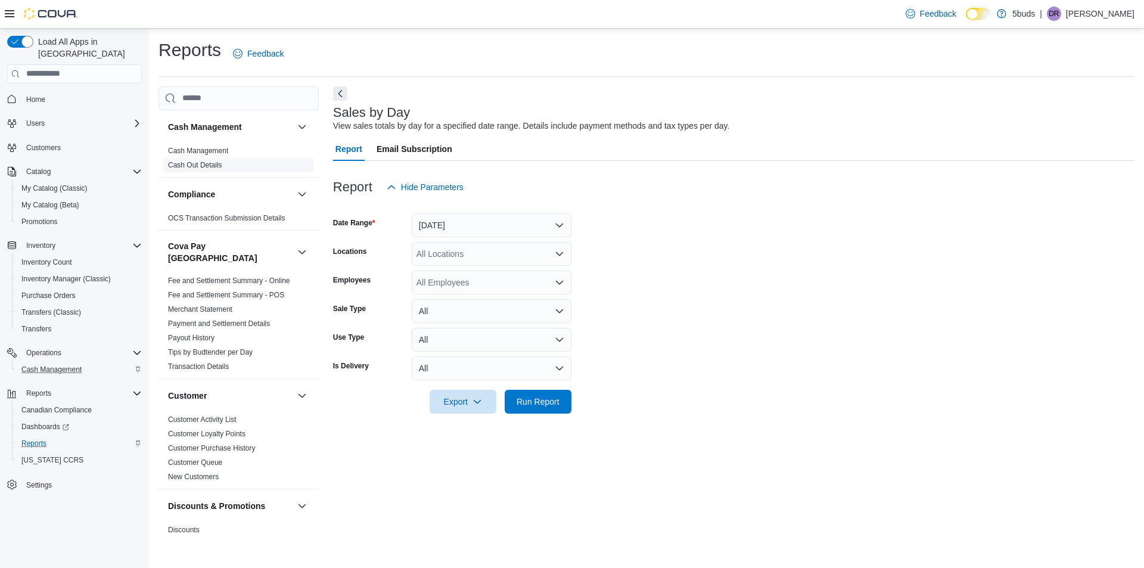
click at [214, 167] on link "Cash Out Details" at bounding box center [195, 165] width 54 height 8
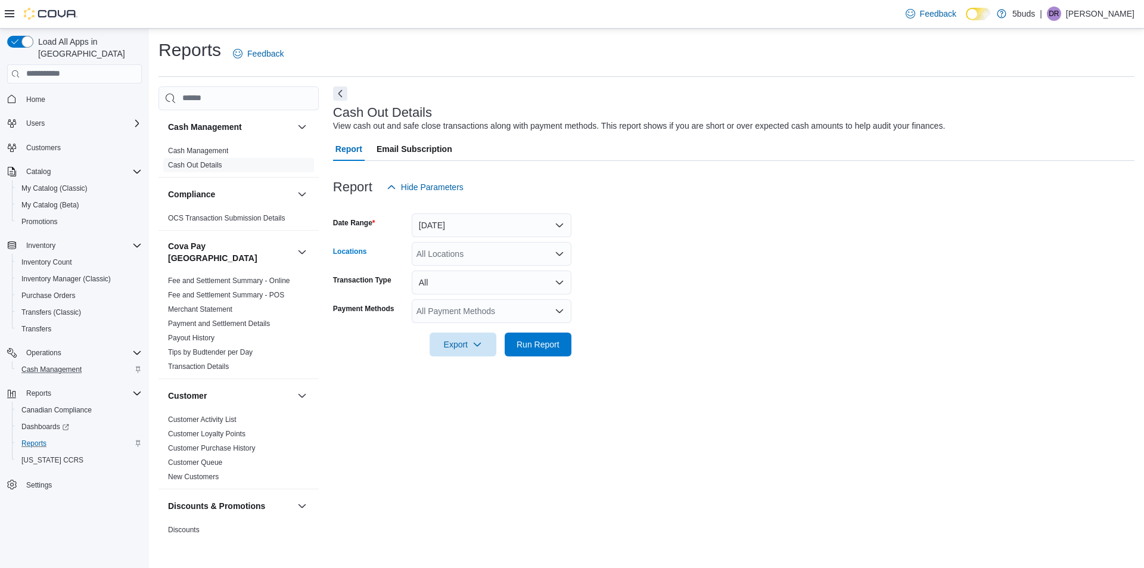
click at [461, 243] on div "All Locations" at bounding box center [492, 254] width 160 height 24
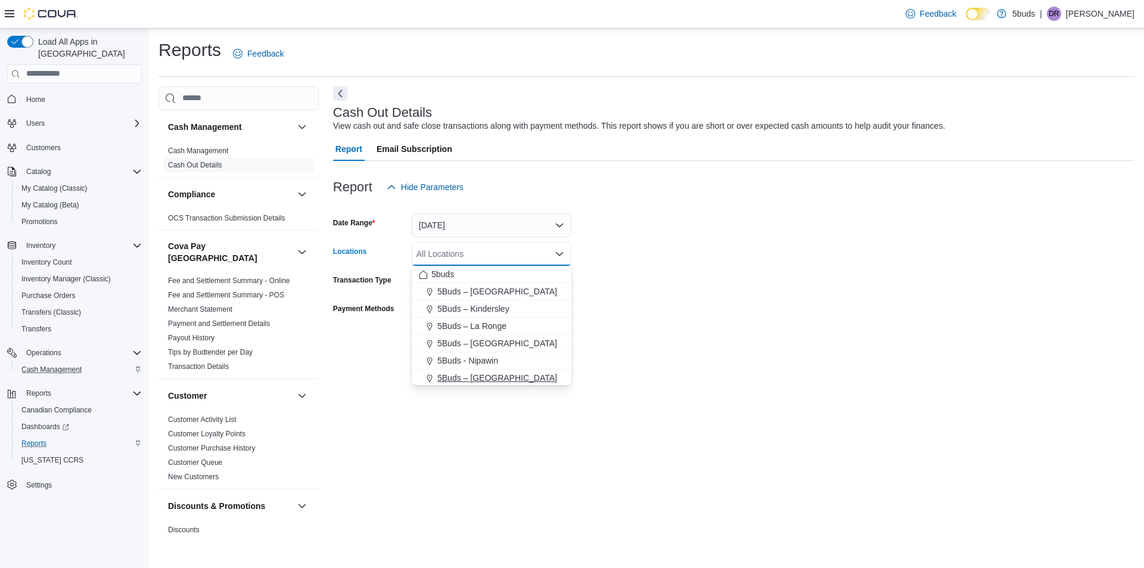
click at [490, 376] on span "5Buds – [GEOGRAPHIC_DATA]" at bounding box center [497, 378] width 120 height 12
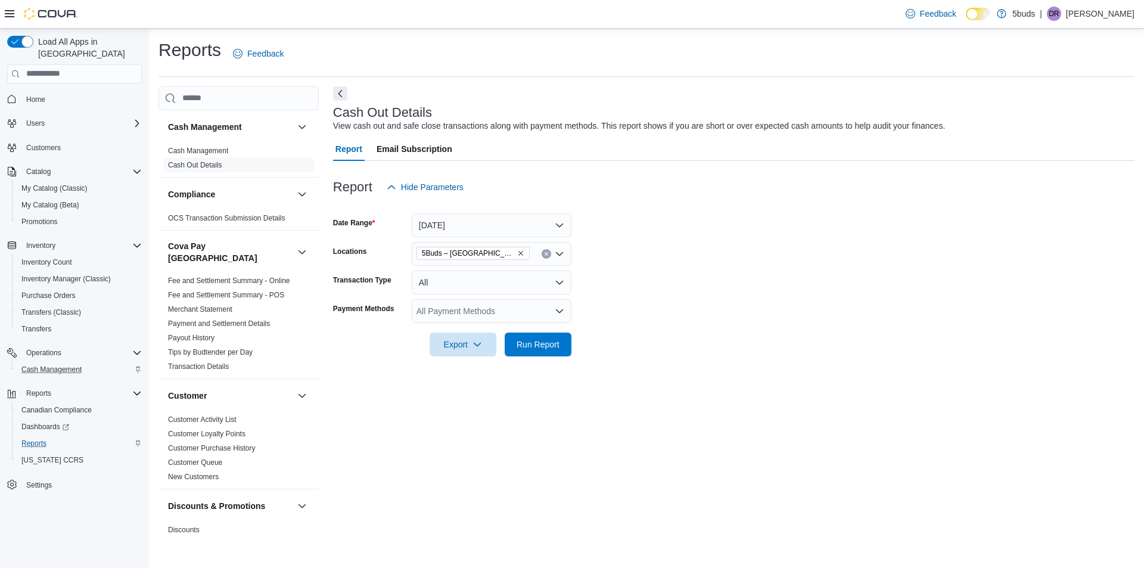
click at [704, 360] on div at bounding box center [733, 363] width 801 height 14
click at [543, 346] on span "Run Report" at bounding box center [537, 344] width 43 height 12
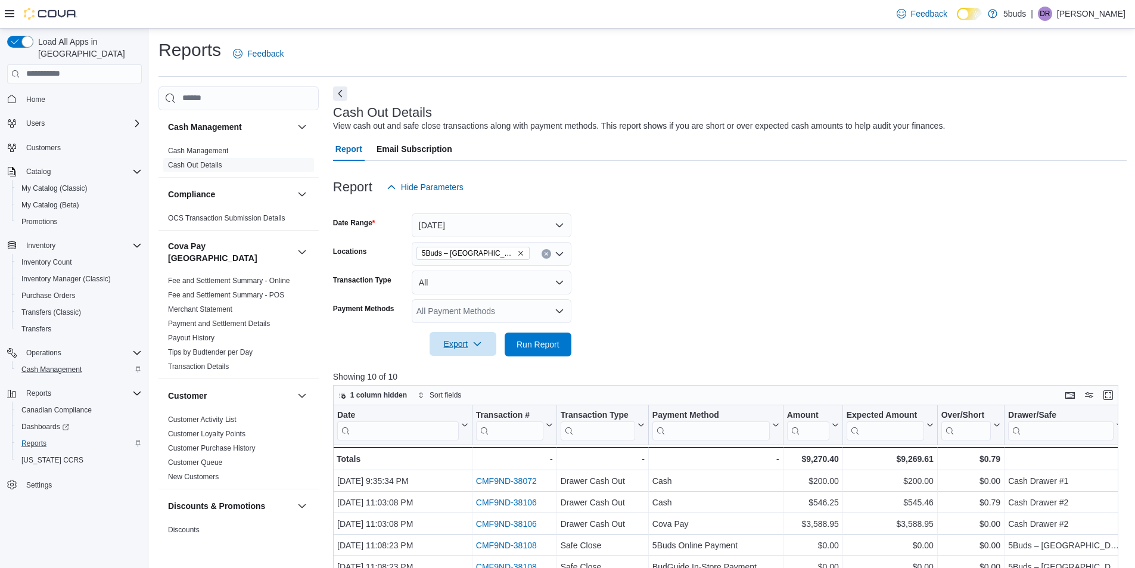
click at [461, 341] on span "Export" at bounding box center [463, 344] width 52 height 24
click at [459, 368] on span "Export to Excel" at bounding box center [465, 368] width 54 height 10
click at [32, 95] on span "Home" at bounding box center [35, 100] width 19 height 10
